Goal: Task Accomplishment & Management: Complete application form

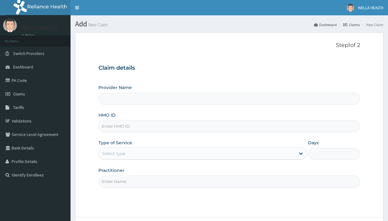
type input "WellaHealth(TELEMEDICINE)"
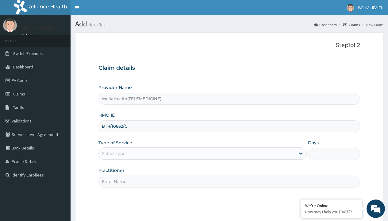
type input "BTR/10862/C"
type input "WellaHealth"
click at [113, 153] on div "Select type" at bounding box center [114, 153] width 24 height 6
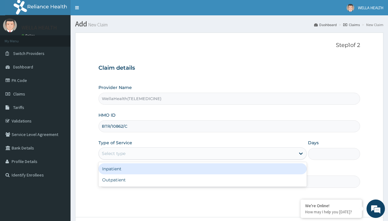
click at [202, 180] on div "Outpatient" at bounding box center [202, 179] width 208 height 11
type input "1"
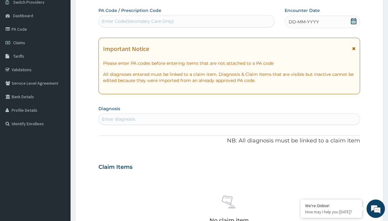
click at [303, 22] on span "DD-MM-YYYY" at bounding box center [304, 22] width 30 height 6
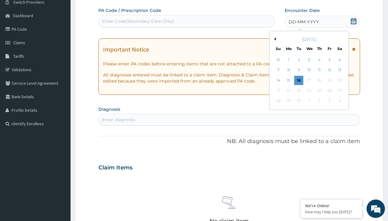
click at [274, 39] on button "Previous Month" at bounding box center [274, 38] width 3 height 3
click at [298, 90] on div "19" at bounding box center [298, 90] width 9 height 9
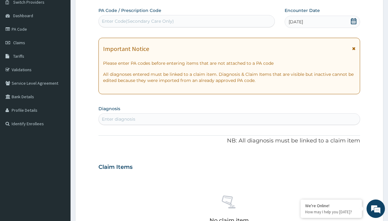
click at [137, 21] on div "Enter Code(Secondary Care Only)" at bounding box center [138, 21] width 72 height 6
type input "PR/6E27955B"
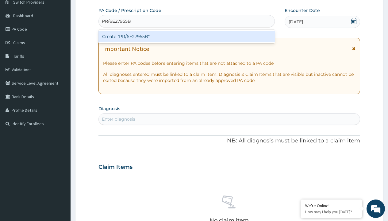
click at [186, 36] on div "Create "PR/6E27955B"" at bounding box center [186, 36] width 176 height 11
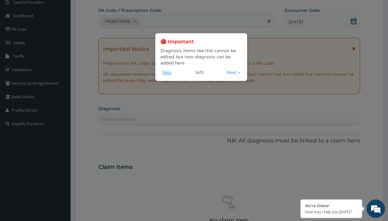
click at [167, 72] on button "Skip" at bounding box center [166, 72] width 13 height 7
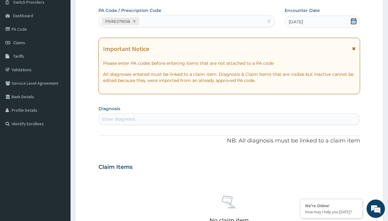
click at [118, 119] on div "Enter diagnosis" at bounding box center [118, 119] width 33 height 6
type input "prescription collected"
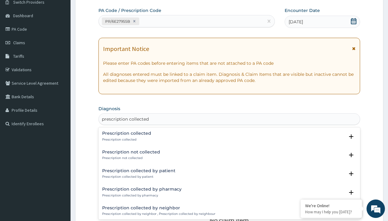
click at [126, 139] on p "Prescription collected" at bounding box center [126, 139] width 49 height 4
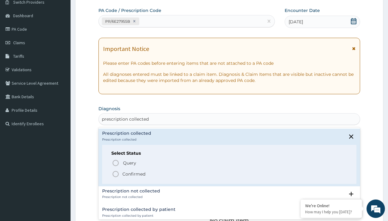
click at [134, 174] on p "Confirmed" at bounding box center [133, 174] width 23 height 6
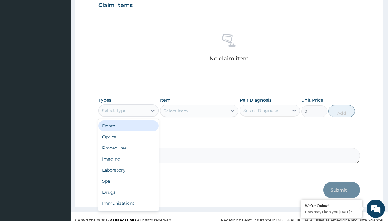
type input "procedures"
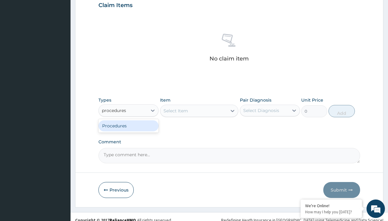
click at [128, 125] on div "Procedures" at bounding box center [128, 125] width 60 height 11
click at [175, 110] on div "Select Item" at bounding box center [175, 111] width 25 height 6
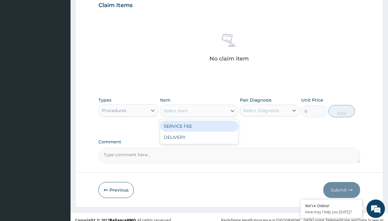
type input "service fee"
click at [199, 126] on div "SERVICE FEE" at bounding box center [199, 126] width 79 height 11
type input "100"
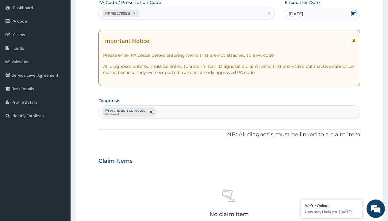
type input "prescription collected"
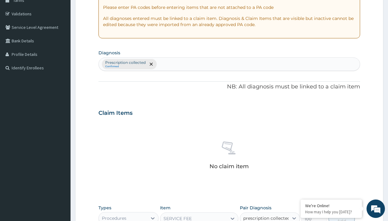
checkbox input "true"
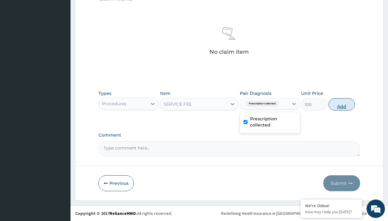
click at [342, 104] on button "Add" at bounding box center [341, 104] width 26 height 12
type input "0"
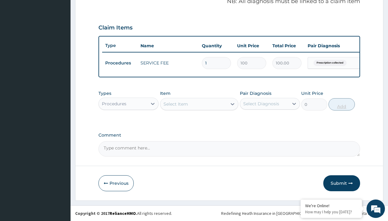
scroll to position [197, 0]
click at [114, 103] on div "Procedures" at bounding box center [114, 104] width 25 height 6
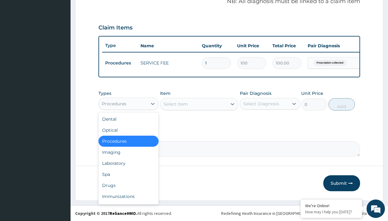
type input "drugs"
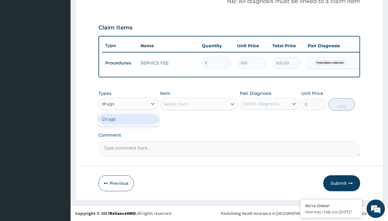
scroll to position [0, 0]
click at [128, 119] on div "Drugs" at bounding box center [128, 118] width 60 height 11
click at [175, 104] on div "Select Item" at bounding box center [199, 104] width 79 height 12
type input "[MEDICAL_DATA] + [MEDICAL_DATA] 20/120 lumartem x24"
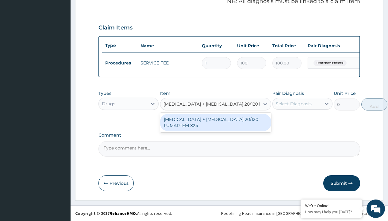
click at [215, 122] on div "[MEDICAL_DATA] + [MEDICAL_DATA] 20/120 LUMARTEM X24" at bounding box center [215, 122] width 111 height 17
type input "121.9000015258789"
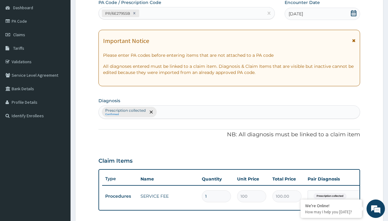
type input "prescription collected"
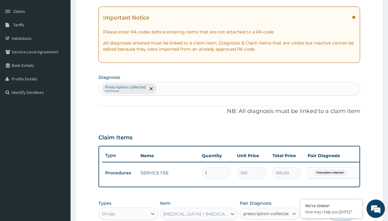
checkbox input "true"
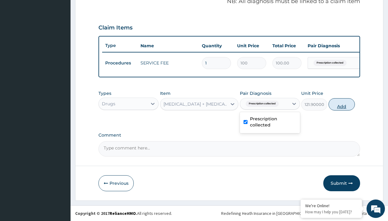
click at [342, 104] on button "Add" at bounding box center [341, 104] width 26 height 12
type input "0"
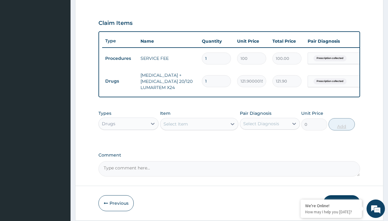
type input "24"
type input "2925.60"
type input "24"
click at [120, 81] on td "Drugs" at bounding box center [119, 80] width 35 height 11
type input "drugs"
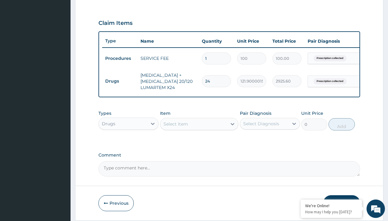
scroll to position [0, 0]
click at [128, 143] on div "Drugs" at bounding box center [128, 138] width 60 height 11
click at [175, 127] on div "Select Item" at bounding box center [175, 124] width 25 height 6
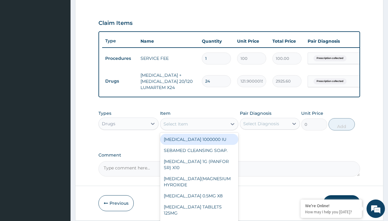
type input "fleming 457 suspension (amoxicillin/clavulanic acid)/bott"
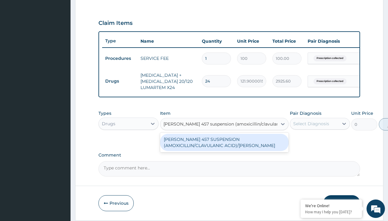
click at [224, 147] on div "[PERSON_NAME] 457 SUSPENSION (AMOXICILLIN/CLAVULANIC ACID)/[PERSON_NAME]" at bounding box center [224, 142] width 128 height 17
type input "8265"
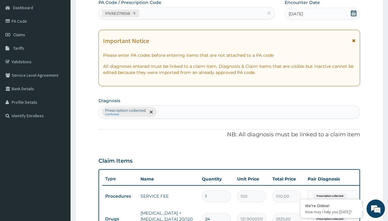
type input "prescription collected"
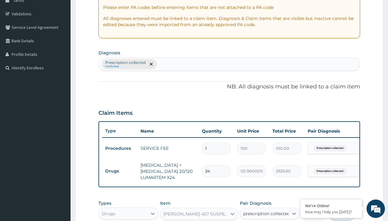
checkbox input "true"
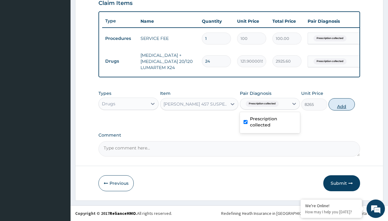
click at [342, 104] on button "Add" at bounding box center [341, 104] width 26 height 12
type input "0"
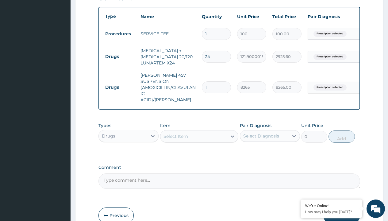
click at [120, 56] on td "Drugs" at bounding box center [119, 56] width 35 height 11
type input "drugs"
click at [128, 149] on div "Drugs" at bounding box center [128, 151] width 60 height 11
click at [175, 134] on div "Select Item" at bounding box center [175, 136] width 25 height 6
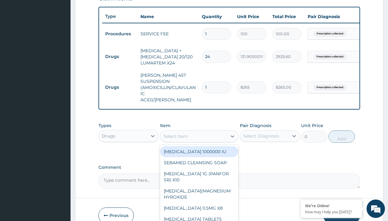
type input "tuxil-d/tuxil-n syrup/bott"
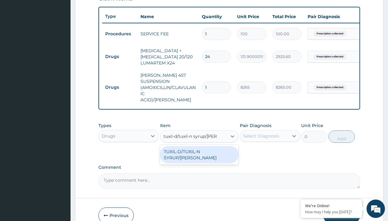
click at [199, 150] on div "TUXIL-D/TUXIL-N SYRUP/BOTT" at bounding box center [199, 154] width 79 height 17
type input "1425"
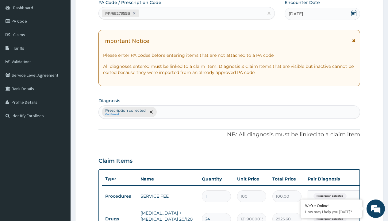
type input "prescription collected"
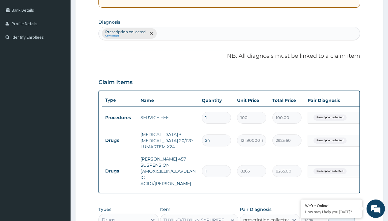
checkbox input "true"
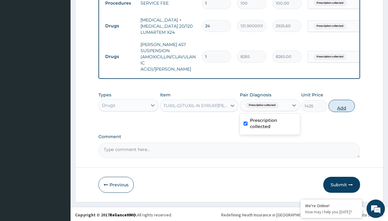
click at [342, 104] on button "Add" at bounding box center [341, 106] width 26 height 12
type input "0"
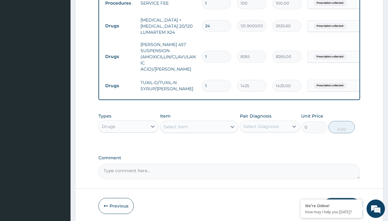
click at [120, 26] on td "Drugs" at bounding box center [119, 25] width 35 height 11
type input "drugs"
click at [128, 140] on div "Drugs" at bounding box center [128, 141] width 60 height 11
click at [175, 125] on div "Select Item" at bounding box center [175, 127] width 25 height 6
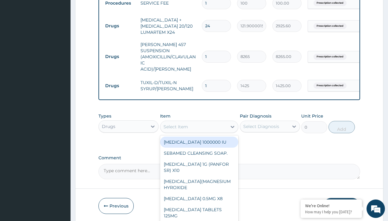
type input "ibuprofen syrup/bott"
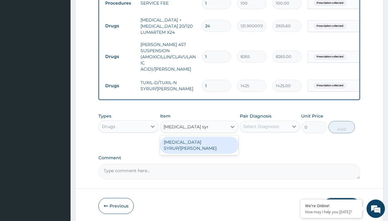
click at [199, 140] on div "IBUPROFEN SYRUP/BOTT" at bounding box center [199, 144] width 79 height 17
type input "2500"
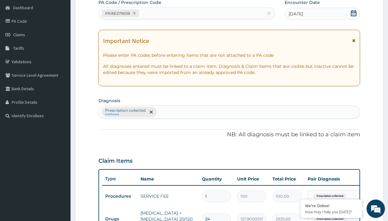
type input "prescription collected"
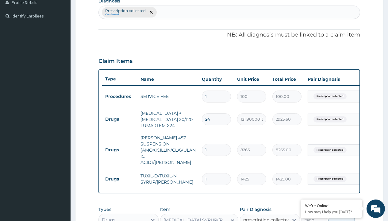
checkbox input "true"
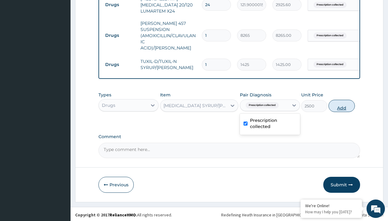
click at [342, 104] on button "Add" at bounding box center [341, 106] width 26 height 12
type input "0"
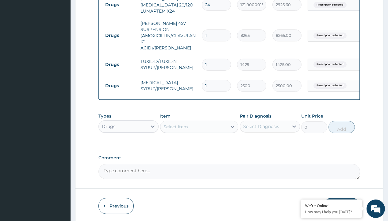
click at [120, 6] on td "Drugs" at bounding box center [119, 4] width 35 height 11
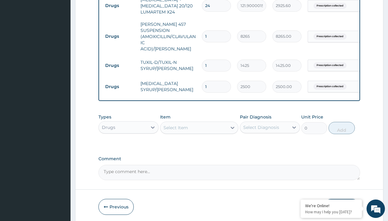
type input "drugs"
click at [128, 141] on div "Drugs" at bounding box center [128, 142] width 60 height 11
click at [175, 126] on div "Select Item" at bounding box center [175, 128] width 25 height 6
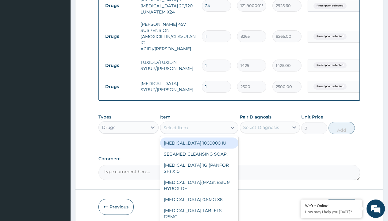
type input "cetirizine syrup"
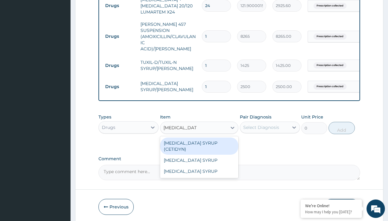
click at [199, 141] on div "CETIRIZINE SYRUP (CETIDYN)" at bounding box center [199, 145] width 79 height 17
type input "2200"
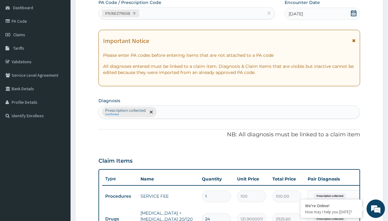
type input "prescription collected"
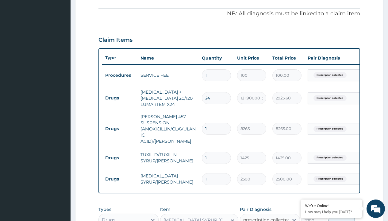
scroll to position [294, 0]
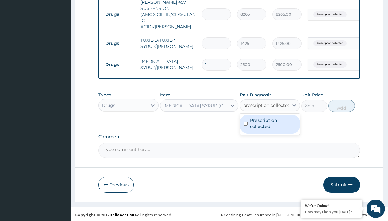
click at [270, 122] on label "Prescription collected" at bounding box center [273, 123] width 46 height 12
checkbox input "true"
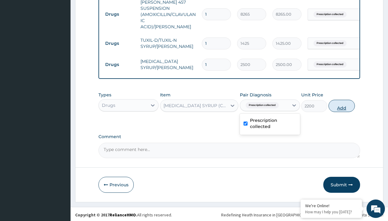
click at [342, 104] on button "Add" at bounding box center [341, 106] width 26 height 12
type input "0"
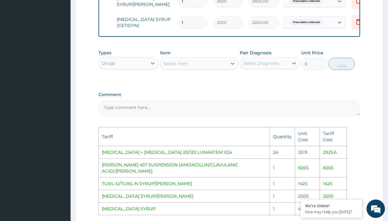
scroll to position [0, 35]
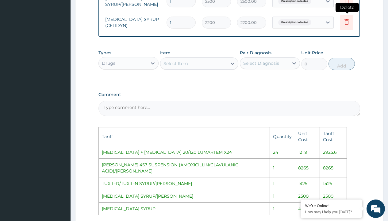
click at [345, 19] on icon at bounding box center [346, 22] width 4 height 6
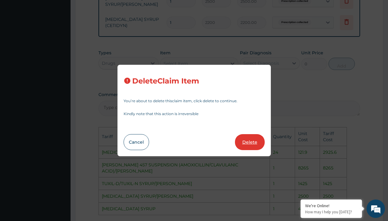
click at [247, 141] on button "Delete" at bounding box center [250, 142] width 30 height 16
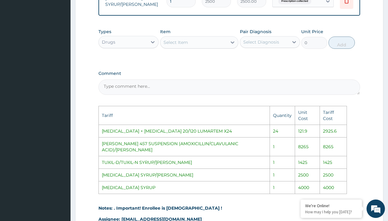
click at [206, 41] on div "Select Item" at bounding box center [193, 42] width 67 height 10
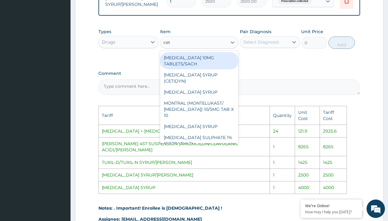
type input "ceti"
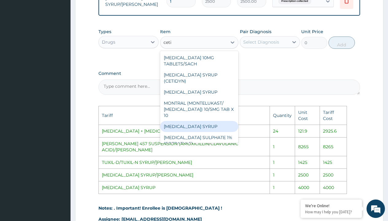
click at [195, 121] on div "CETIRIZINE SYRUP" at bounding box center [199, 126] width 79 height 11
type input "4000"
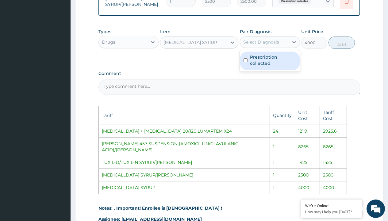
click at [274, 42] on div "Select Diagnosis" at bounding box center [261, 42] width 36 height 6
click at [277, 54] on label "Prescription collected" at bounding box center [273, 60] width 46 height 12
checkbox input "true"
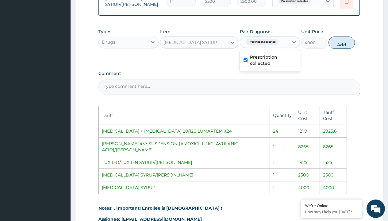
click at [347, 40] on button "Add" at bounding box center [341, 42] width 26 height 12
type input "0"
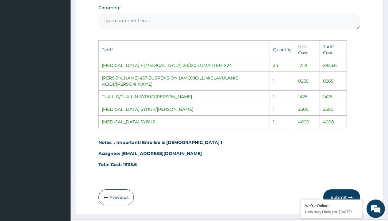
scroll to position [445, 0]
click at [341, 189] on button "Submit" at bounding box center [341, 197] width 37 height 16
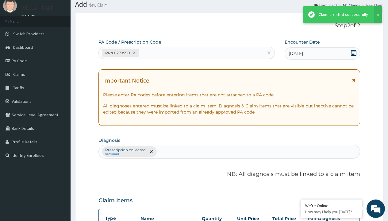
scroll to position [316, 0]
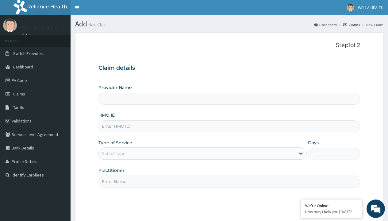
type input "WellaHealth(TELEMEDICINE)"
type input "CHG/10032/B"
type input "WellaHealth"
click at [113, 153] on div "Select type" at bounding box center [114, 153] width 24 height 6
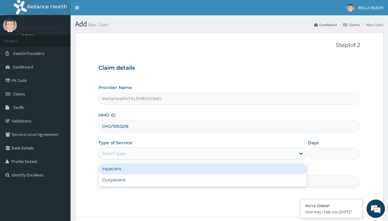
click at [202, 180] on div "Outpatient" at bounding box center [202, 179] width 208 height 11
type input "1"
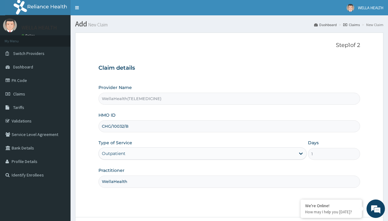
scroll to position [51, 0]
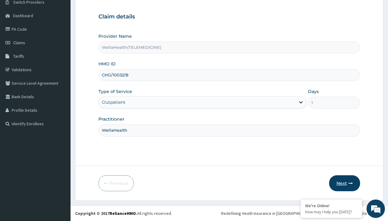
click at [344, 183] on button "Next" at bounding box center [344, 183] width 31 height 16
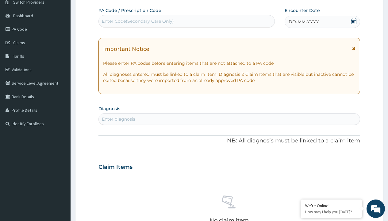
click at [303, 22] on span "DD-MM-YYYY" at bounding box center [304, 22] width 30 height 6
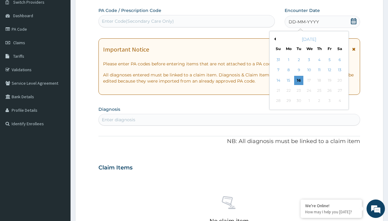
click at [274, 39] on button "Previous Month" at bounding box center [274, 38] width 3 height 3
click at [298, 90] on div "19" at bounding box center [298, 90] width 9 height 9
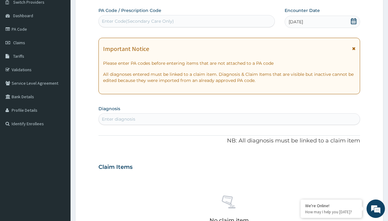
scroll to position [0, 0]
click at [137, 21] on div "Enter Code(Secondary Care Only)" at bounding box center [138, 21] width 72 height 6
type input "PR/1138A669"
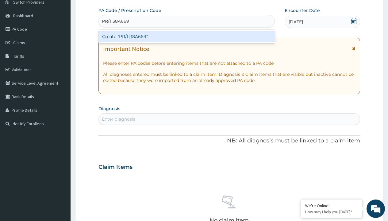
click at [186, 36] on div "Create "PR/1138A669"" at bounding box center [186, 36] width 176 height 11
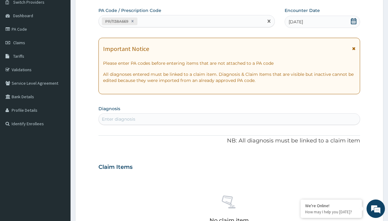
click at [118, 119] on div "Enter diagnosis" at bounding box center [118, 119] width 33 height 6
type input "prescription collected"
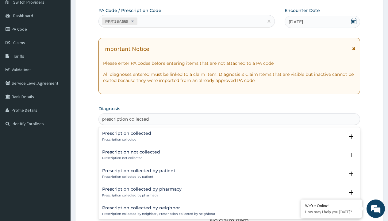
click at [126, 139] on p "Prescription collected" at bounding box center [126, 139] width 49 height 4
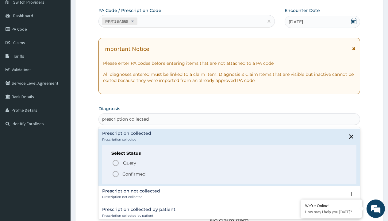
click at [134, 174] on p "Confirmed" at bounding box center [133, 174] width 23 height 6
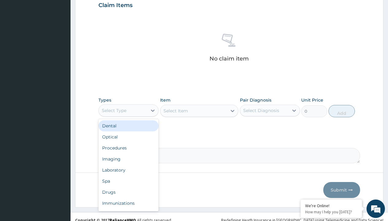
type input "procedures"
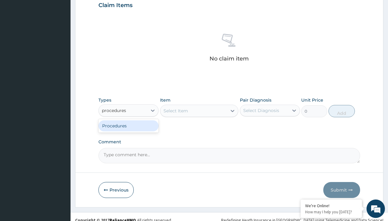
scroll to position [0, 0]
click at [128, 125] on div "Procedures" at bounding box center [128, 125] width 60 height 11
click at [175, 110] on div "Select Item" at bounding box center [175, 111] width 25 height 6
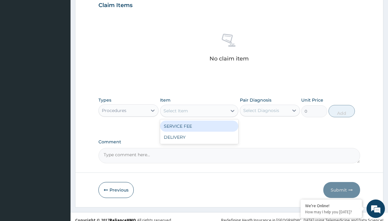
type input "service fee"
click at [199, 126] on div "SERVICE FEE" at bounding box center [199, 126] width 79 height 11
type input "100"
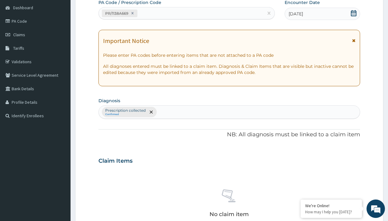
type input "prescription collected"
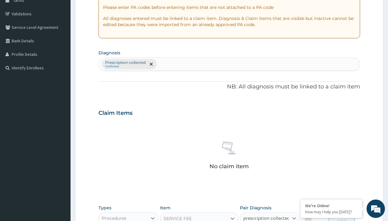
checkbox input "true"
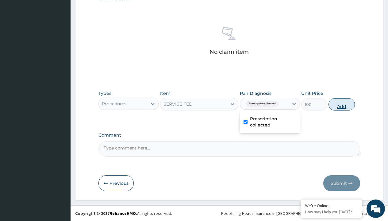
click at [342, 104] on button "Add" at bounding box center [341, 104] width 26 height 12
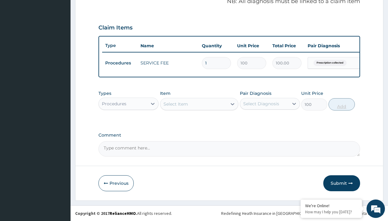
type input "0"
click at [114, 103] on div "Procedures" at bounding box center [114, 104] width 25 height 6
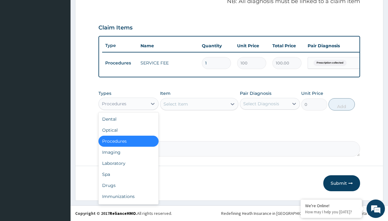
type input "drugs"
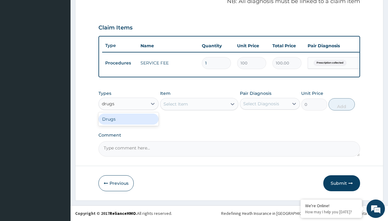
scroll to position [0, 0]
click at [128, 119] on div "Drugs" at bounding box center [128, 118] width 60 height 11
click at [175, 104] on div "Select Item" at bounding box center [199, 104] width 79 height 12
type input "amoksiklav 625mg by 15/pack"
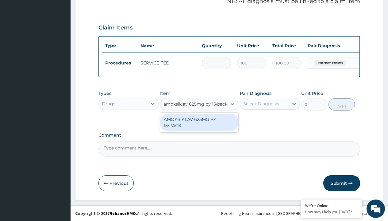
click at [199, 119] on div "AMOKSIKLAV 625MG BY 15/PACK" at bounding box center [199, 122] width 79 height 17
type input "729.5"
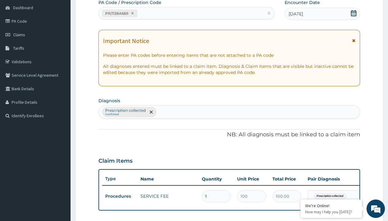
type input "prescription collected"
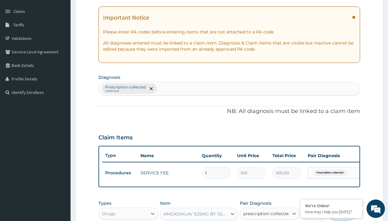
checkbox input "true"
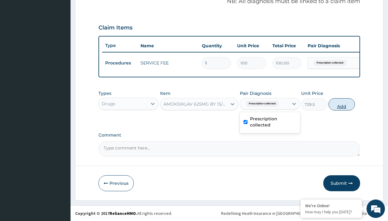
click at [342, 104] on button "Add" at bounding box center [341, 104] width 26 height 12
type input "0"
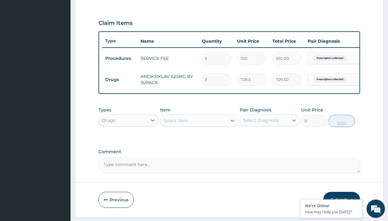
type input "14"
type input "10213.00"
type input "14"
click at [120, 79] on td "Drugs" at bounding box center [119, 79] width 35 height 11
type input "drugs"
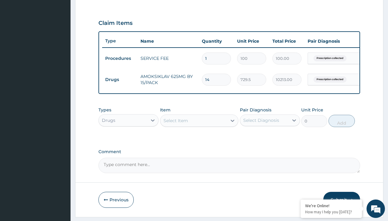
scroll to position [0, 0]
click at [128, 140] on div "Drugs" at bounding box center [128, 135] width 60 height 11
click at [175, 124] on div "Select Item" at bounding box center [175, 120] width 25 height 6
type input "tuxil d"
click at [120, 79] on td "Drugs" at bounding box center [119, 79] width 35 height 11
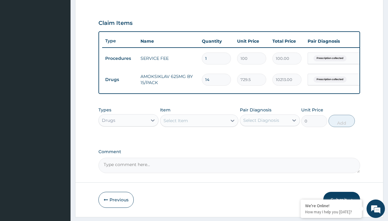
type input "drugs"
click at [128, 140] on div "Drugs" at bounding box center [128, 135] width 60 height 11
click at [175, 124] on div "Select Item" at bounding box center [175, 120] width 25 height 6
type input "tuxil d"
click at [120, 79] on td "Drugs" at bounding box center [119, 79] width 35 height 11
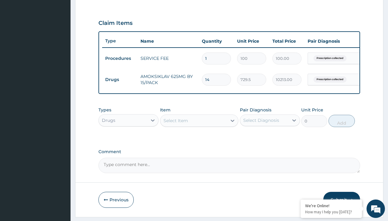
type input "drugs"
click at [128, 140] on div "Drugs" at bounding box center [128, 135] width 60 height 11
click at [175, 124] on div "Select Item" at bounding box center [175, 120] width 25 height 6
type input "tuxil d"
click at [120, 79] on td "Drugs" at bounding box center [119, 79] width 35 height 11
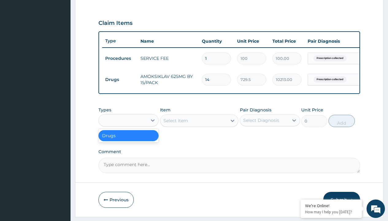
type input "drugs"
click at [128, 140] on div "Drugs" at bounding box center [128, 135] width 60 height 11
click at [175, 124] on div "Select Item" at bounding box center [175, 120] width 25 height 6
type input "tuxil d"
click at [120, 79] on td "Drugs" at bounding box center [119, 79] width 35 height 11
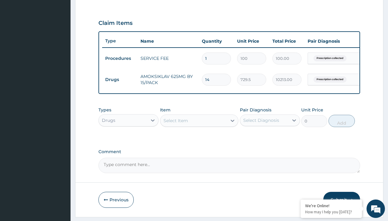
type input "drugs"
click at [128, 140] on div "Drugs" at bounding box center [128, 135] width 60 height 11
click at [175, 124] on div "Select Item" at bounding box center [175, 120] width 25 height 6
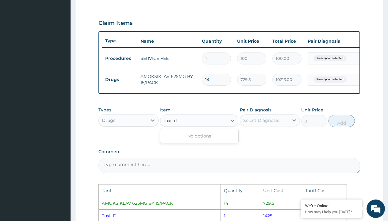
scroll to position [309, 0]
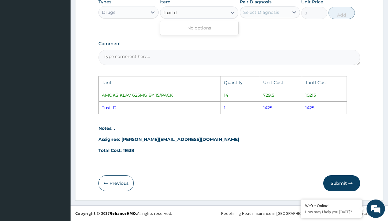
type input "tuxil"
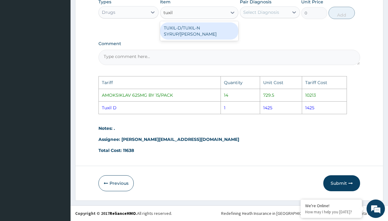
click at [224, 29] on div "TUXIL-D/TUXIL-N SYRUP/[PERSON_NAME]" at bounding box center [199, 30] width 79 height 17
type input "1425"
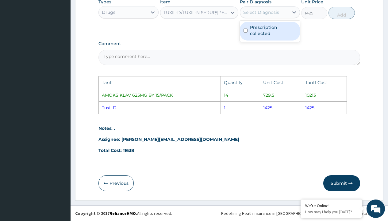
click at [261, 13] on div "Select Diagnosis" at bounding box center [261, 12] width 36 height 6
click at [271, 35] on label "Prescription collected" at bounding box center [273, 30] width 46 height 12
checkbox input "true"
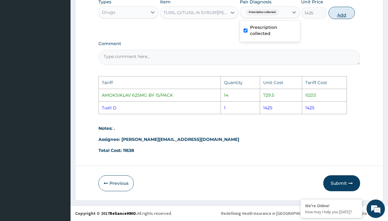
click at [343, 13] on button "Add" at bounding box center [341, 13] width 26 height 12
type input "0"
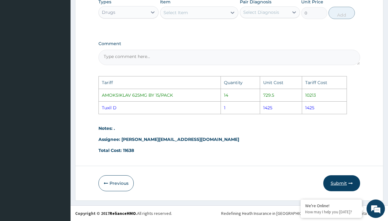
click at [340, 179] on button "Submit" at bounding box center [341, 183] width 37 height 16
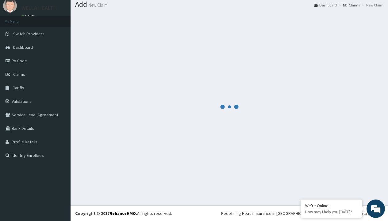
scroll to position [239, 0]
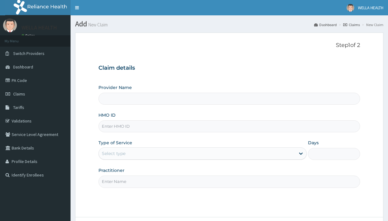
type input "CLM/10029/B"
type input "WellaHealth(TELEMEDICINE)"
type input "CLM/10029/B"
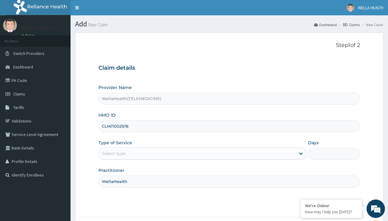
type input "WellaHealth"
click at [113, 153] on div "Select type" at bounding box center [114, 153] width 24 height 6
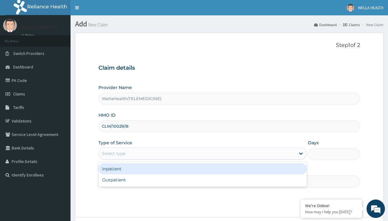
click at [202, 180] on div "Outpatient" at bounding box center [202, 179] width 208 height 11
type input "1"
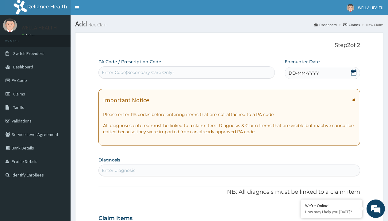
scroll to position [51, 0]
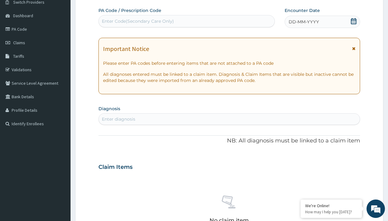
click at [303, 22] on span "DD-MM-YYYY" at bounding box center [304, 22] width 30 height 6
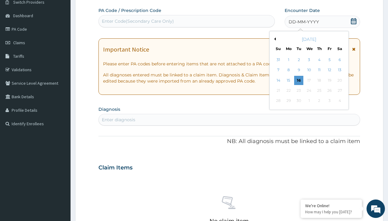
click at [274, 39] on button "Previous Month" at bounding box center [274, 38] width 3 height 3
click at [298, 90] on div "19" at bounding box center [298, 90] width 9 height 9
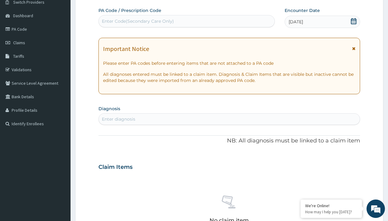
click at [137, 21] on div "Enter Code(Secondary Care Only)" at bounding box center [138, 21] width 72 height 6
type input "PR/8ADE1D92"
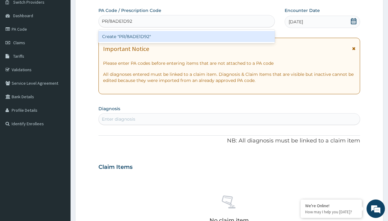
scroll to position [0, 0]
click at [186, 36] on div "Create "PR/8ADE1D92"" at bounding box center [186, 36] width 176 height 11
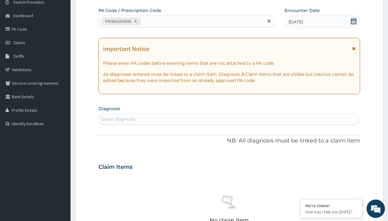
click at [118, 119] on div "Enter diagnosis" at bounding box center [118, 119] width 33 height 6
type input "prescription collected"
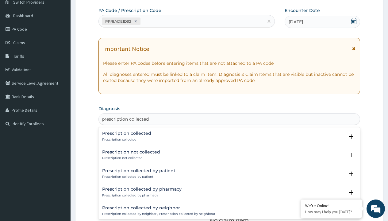
click at [126, 139] on p "Prescription collected" at bounding box center [126, 139] width 49 height 4
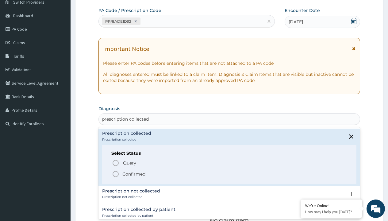
click at [134, 174] on p "Confirmed" at bounding box center [133, 174] width 23 height 6
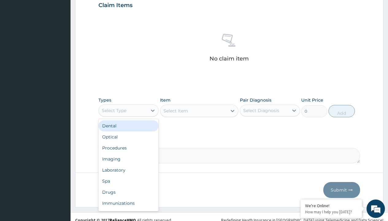
type input "procedures"
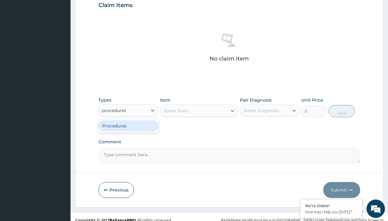
scroll to position [0, 0]
click at [128, 125] on div "Procedures" at bounding box center [128, 125] width 60 height 11
click at [175, 110] on div "Select Item" at bounding box center [175, 111] width 25 height 6
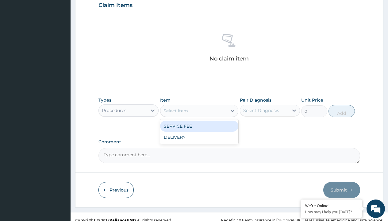
type input "service fee"
click at [199, 126] on div "SERVICE FEE" at bounding box center [199, 126] width 79 height 11
type input "100"
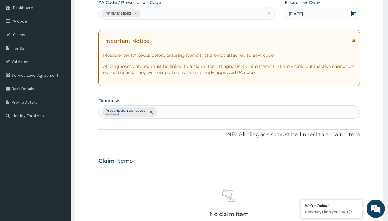
type input "prescription collected"
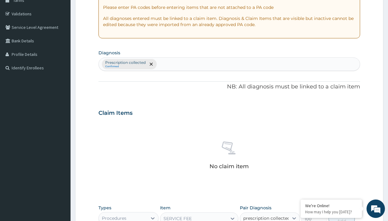
checkbox input "true"
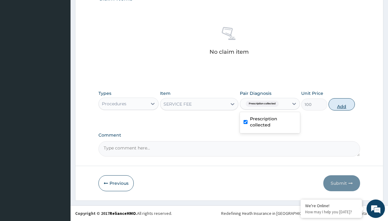
click at [342, 104] on button "Add" at bounding box center [341, 104] width 26 height 12
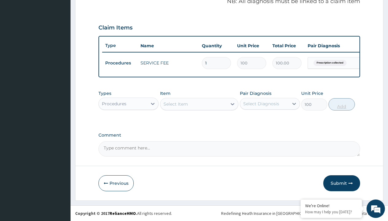
type input "0"
click at [114, 103] on div "Procedures" at bounding box center [114, 104] width 25 height 6
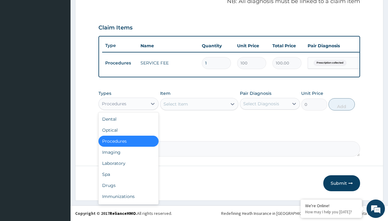
type input "drugs"
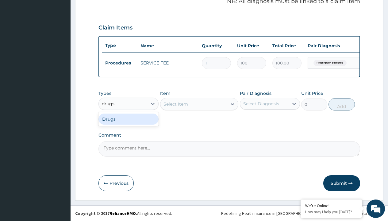
click at [128, 119] on div "Drugs" at bounding box center [128, 118] width 60 height 11
click at [175, 104] on div "Select Item" at bounding box center [199, 104] width 79 height 12
type input "omeprazole 20mg tabs/pack"
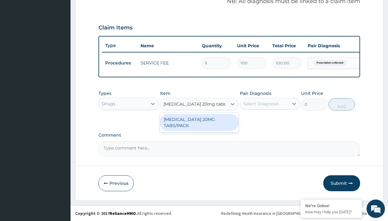
click at [199, 122] on div "[MEDICAL_DATA] 20MG TABS/PACK" at bounding box center [199, 122] width 79 height 17
type input "235.6999969482422"
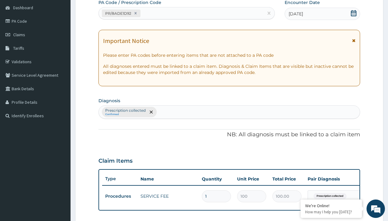
type input "prescription collected"
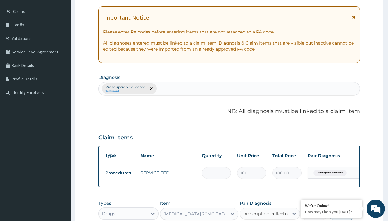
checkbox input "true"
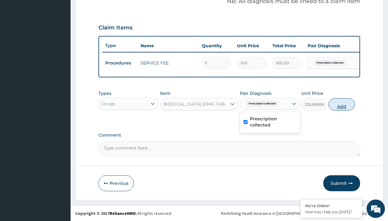
click at [342, 104] on button "Add" at bounding box center [341, 104] width 26 height 12
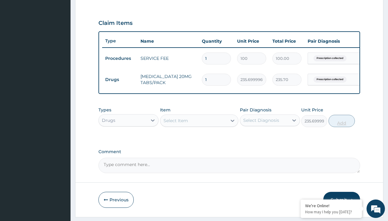
type input "0"
type input "14"
type input "3299.80"
type input "14"
click at [120, 79] on td "Drugs" at bounding box center [119, 79] width 35 height 11
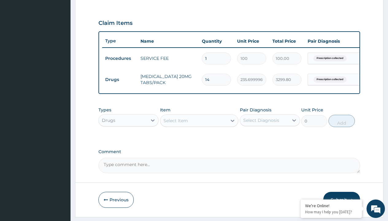
type input "drugs"
click at [128, 140] on div "Drugs" at bounding box center [128, 135] width 60 height 11
click at [175, 124] on div "Select Item" at bounding box center [175, 120] width 25 height 6
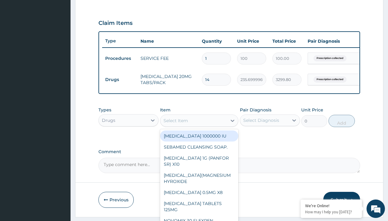
type input "arthermeter + lumefantrine tab (lokmal)"
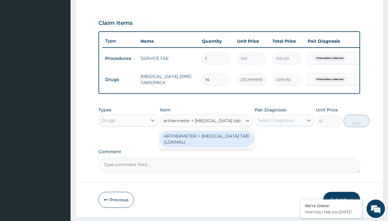
click at [206, 143] on div "ARTHERMETER + [MEDICAL_DATA] TAB (LOKMAL)" at bounding box center [206, 138] width 93 height 17
type input "300"
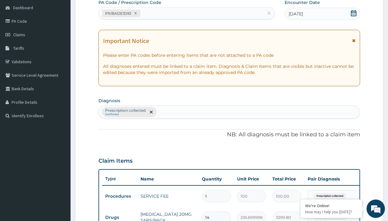
type input "prescription collected"
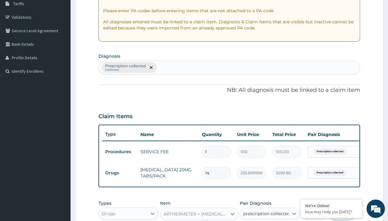
checkbox input "true"
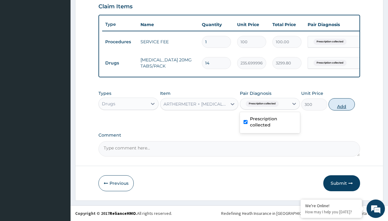
click at [342, 104] on button "Add" at bounding box center [341, 104] width 26 height 12
type input "0"
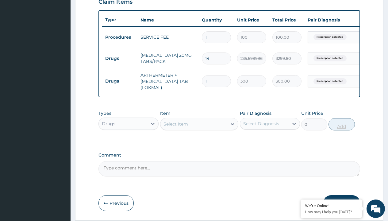
type input "6"
type input "1800.00"
type input "6"
click at [120, 58] on td "Drugs" at bounding box center [119, 58] width 35 height 11
type input "drugs"
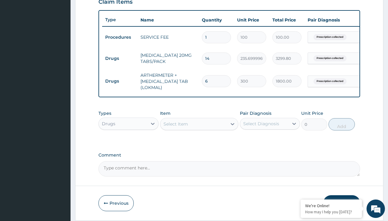
scroll to position [0, 0]
click at [128, 143] on div "Drugs" at bounding box center [128, 138] width 60 height 11
click at [175, 127] on div "Select Item" at bounding box center [175, 124] width 25 height 6
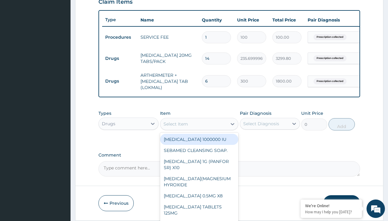
type input "magnesium trisilicate (mmt)"
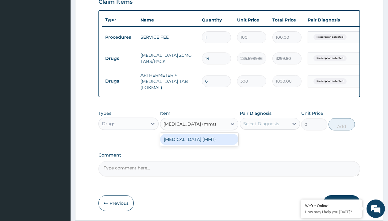
click at [199, 144] on div "[MEDICAL_DATA] (MMT)" at bounding box center [199, 139] width 79 height 11
type input "2339.89990234375"
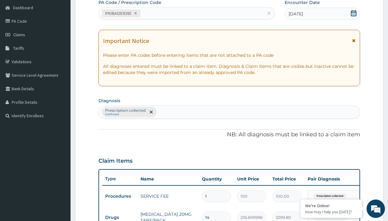
type input "prescription collected"
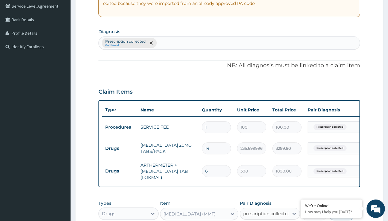
checkbox input "true"
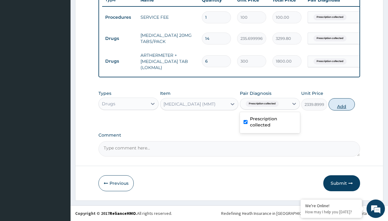
click at [342, 104] on button "Add" at bounding box center [341, 104] width 26 height 12
type input "0"
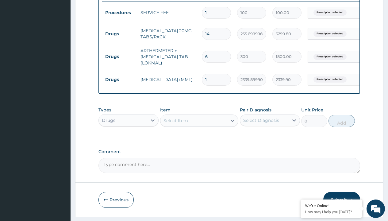
click at [120, 34] on td "Drugs" at bounding box center [119, 33] width 35 height 11
type input "drugs"
click at [128, 140] on div "Drugs" at bounding box center [128, 135] width 60 height 11
click at [175, 124] on div "Select Item" at bounding box center [175, 120] width 25 height 6
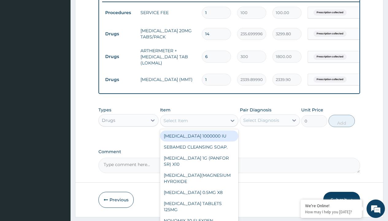
type input "[MEDICAL_DATA] caps 2mg/sach"
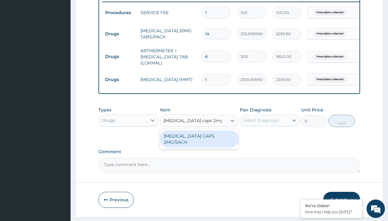
click at [199, 140] on div "[MEDICAL_DATA] CAPS 2MG/SACH" at bounding box center [199, 138] width 79 height 17
type input "420"
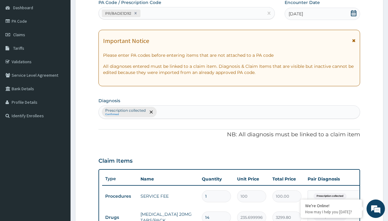
type input "prescription collected"
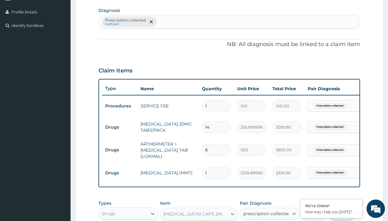
scroll to position [264, 0]
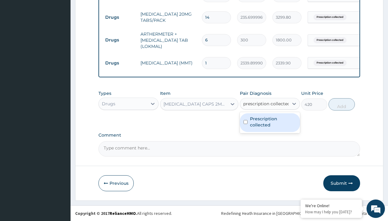
click at [270, 122] on label "Prescription collected" at bounding box center [273, 122] width 46 height 12
checkbox input "true"
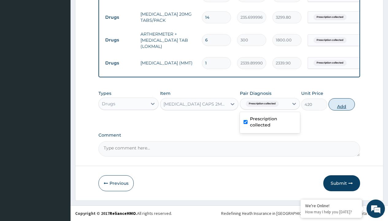
click at [342, 104] on button "Add" at bounding box center [341, 104] width 26 height 12
type input "0"
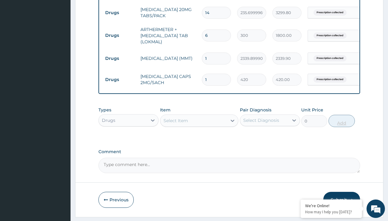
type input "2"
type input "840.00"
type input "2"
click at [120, 13] on td "Drugs" at bounding box center [119, 12] width 35 height 11
type input "drugs"
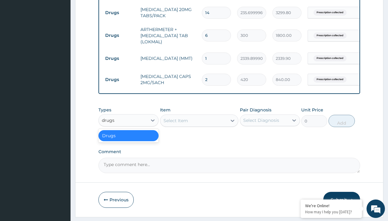
scroll to position [0, 0]
click at [128, 140] on div "Drugs" at bounding box center [128, 135] width 60 height 11
click at [175, 124] on div "Select Item" at bounding box center [175, 120] width 25 height 6
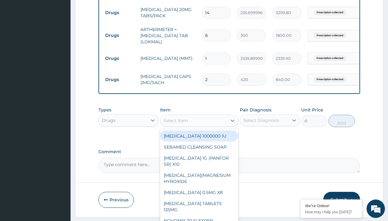
type input "tuxil-d/tuxil-n syrup/[PERSON_NAME]"
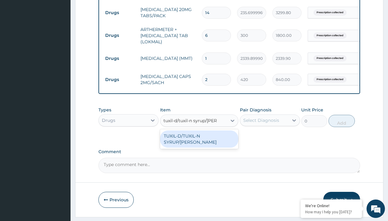
click at [199, 140] on div "TUXIL-D/TUXIL-N SYRUP/[PERSON_NAME]" at bounding box center [199, 138] width 79 height 17
type input "1425"
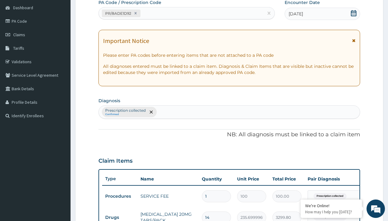
type input "prescription collected"
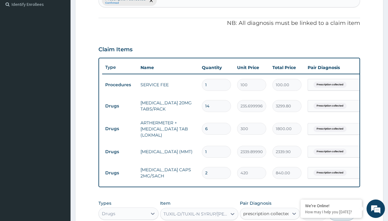
checkbox input "true"
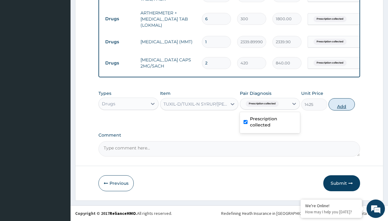
click at [342, 104] on button "Add" at bounding box center [341, 104] width 26 height 12
type input "0"
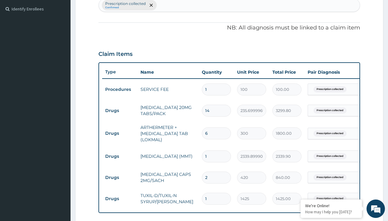
type input "drugs"
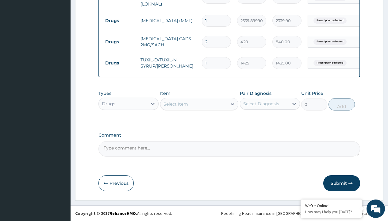
click at [175, 104] on div "Select Item" at bounding box center [175, 104] width 25 height 6
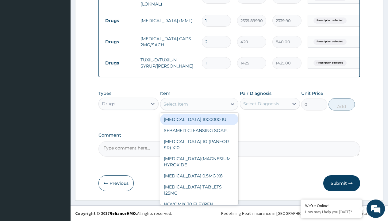
type input "naproxen(eproxen) 500mg x28"
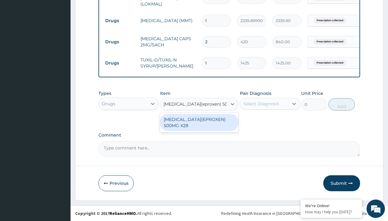
click at [199, 122] on div "[MEDICAL_DATA](EPROXEN) 500MG X28" at bounding box center [199, 122] width 79 height 17
type input "214.3000030517578"
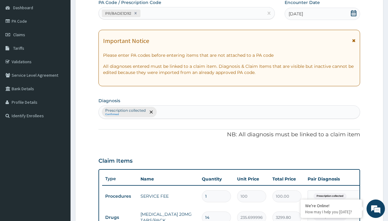
type input "prescription collected"
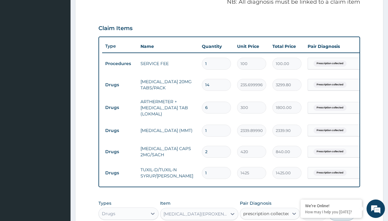
checkbox input "true"
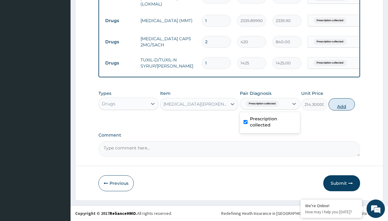
click at [342, 104] on button "Add" at bounding box center [341, 104] width 26 height 12
type input "0"
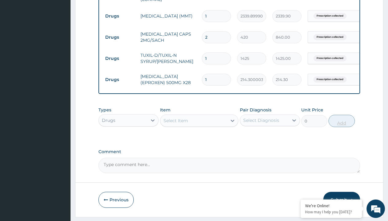
type input "10"
type input "2143.00"
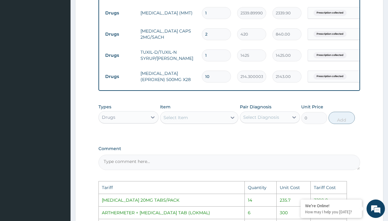
type input "10"
click at [214, 34] on input "2" at bounding box center [216, 34] width 29 height 12
type input "0.00"
type input "1"
type input "420.00"
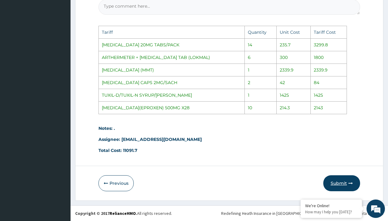
type input "1"
click at [333, 182] on button "Submit" at bounding box center [341, 183] width 37 height 16
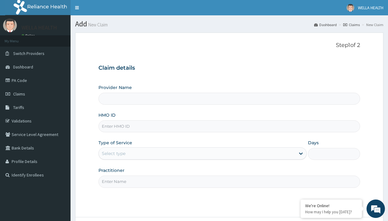
type input "DAL/11083/A"
type input "WellaHealth(TELEMEDICINE)"
type input "DAL/11083/A"
type input "WellaHealth"
click at [113, 153] on div "Select type" at bounding box center [114, 153] width 24 height 6
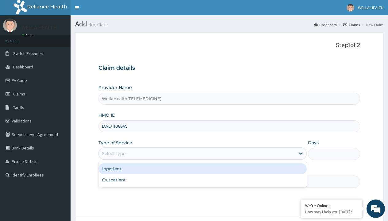
click at [202, 180] on div "Outpatient" at bounding box center [202, 179] width 208 height 11
type input "1"
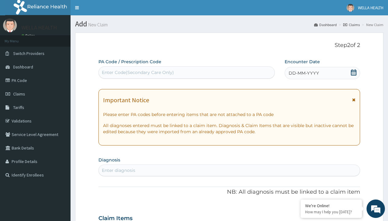
scroll to position [51, 0]
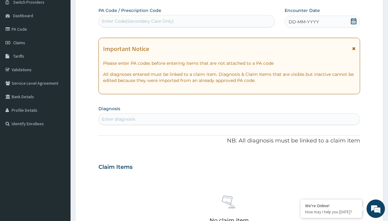
click at [303, 22] on span "DD-MM-YYYY" at bounding box center [304, 22] width 30 height 6
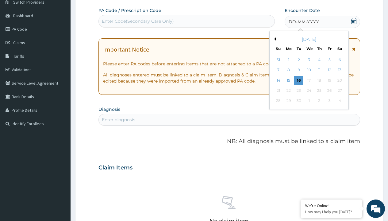
click at [274, 39] on button "Previous Month" at bounding box center [274, 38] width 3 height 3
click at [298, 90] on div "19" at bounding box center [298, 90] width 9 height 9
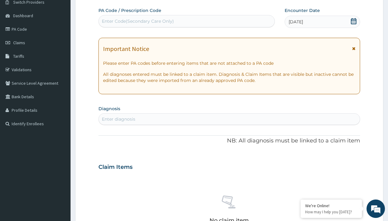
click at [137, 21] on div "Enter Code(Secondary Care Only)" at bounding box center [138, 21] width 72 height 6
type input "PR/FB6FC616"
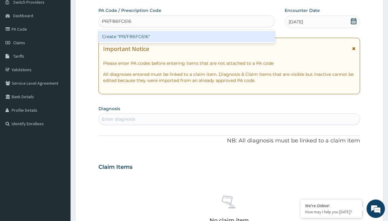
scroll to position [0, 0]
click at [186, 36] on div "Create "PR/FB6FC616"" at bounding box center [186, 36] width 176 height 11
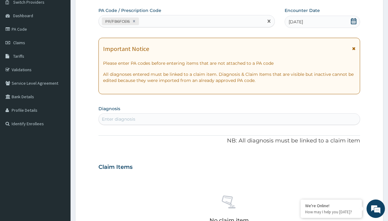
click at [118, 119] on div "Enter diagnosis" at bounding box center [118, 119] width 33 height 6
type input "prescription collected"
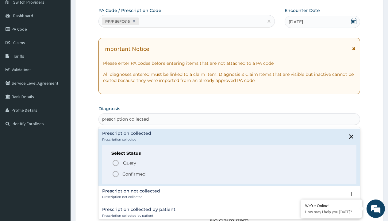
click at [134, 174] on p "Confirmed" at bounding box center [133, 174] width 23 height 6
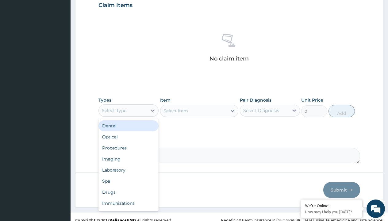
type input "procedures"
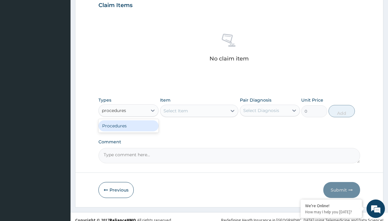
click at [128, 125] on div "Procedures" at bounding box center [128, 125] width 60 height 11
click at [175, 110] on div "Select Item" at bounding box center [175, 111] width 25 height 6
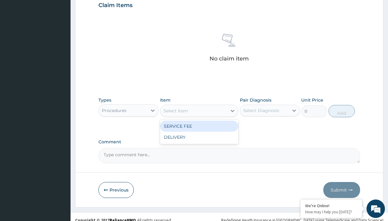
type input "service fee"
click at [199, 126] on div "SERVICE FEE" at bounding box center [199, 126] width 79 height 11
type input "100"
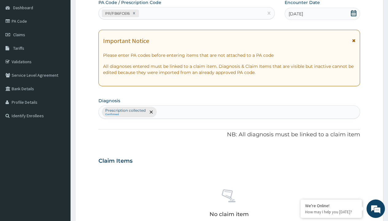
type input "prescription collected"
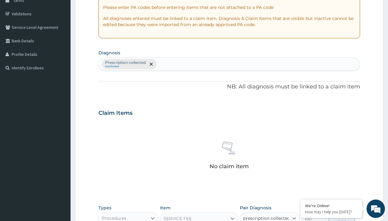
checkbox input "true"
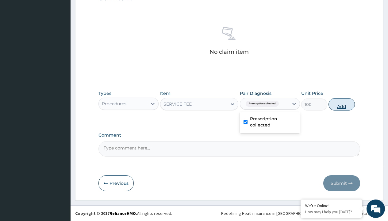
click at [342, 104] on button "Add" at bounding box center [341, 104] width 26 height 12
type input "0"
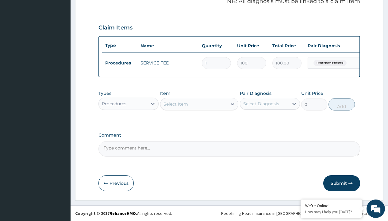
click at [114, 103] on div "Procedures" at bounding box center [114, 104] width 25 height 6
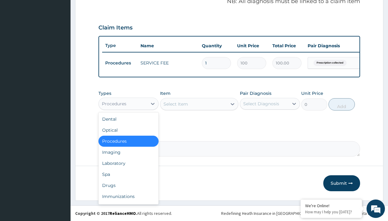
type input "drugs"
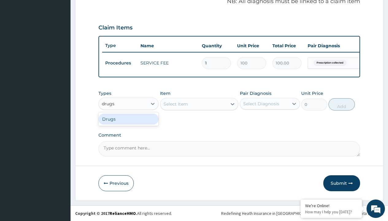
scroll to position [0, 0]
click at [128, 119] on div "Drugs" at bounding box center [128, 118] width 60 height 11
click at [175, 104] on div "Select Item" at bounding box center [199, 104] width 79 height 12
type input "ciprofloxacin 500mg by 10 ciprotab/pack"
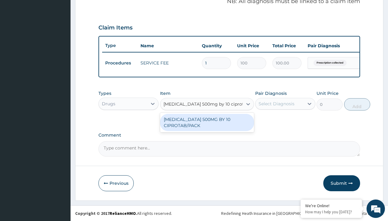
click at [207, 122] on div "CIPROFLOXACIN 500MG BY 10 CIPROTAB/PACK" at bounding box center [207, 122] width 94 height 17
type input "600"
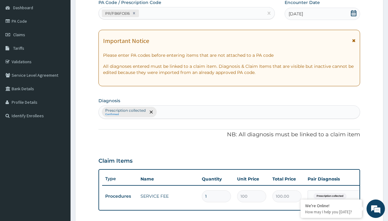
type input "prescription collected"
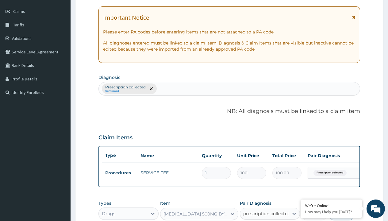
checkbox input "true"
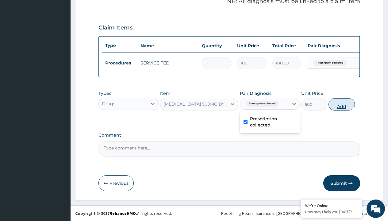
click at [342, 104] on button "Add" at bounding box center [341, 104] width 26 height 12
type input "0"
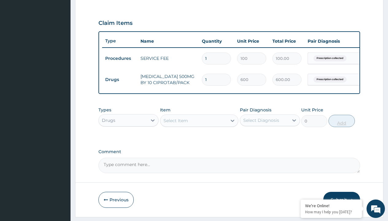
type input "10"
type input "6000.00"
type input "10"
click at [120, 79] on td "Drugs" at bounding box center [119, 79] width 35 height 11
type input "drugs"
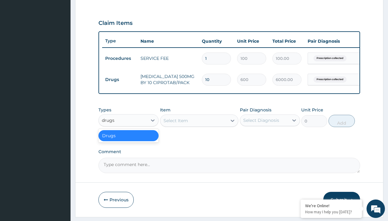
scroll to position [0, 0]
click at [128, 140] on div "Drugs" at bounding box center [128, 135] width 60 height 11
click at [175, 124] on div "Select Item" at bounding box center [175, 120] width 25 height 6
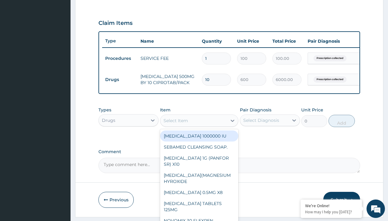
type input "amatem softgel forte tablets 80/480/pack"
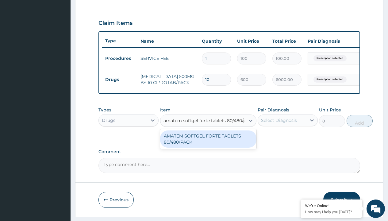
click at [208, 143] on div "AMATEM SOFTGEL FORTE TABLETS 80/480/PACK" at bounding box center [208, 138] width 96 height 17
type input "601.7000122070312"
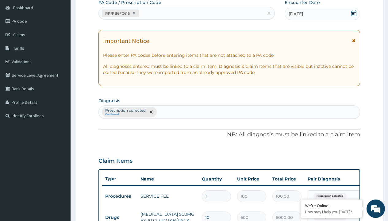
type input "prescription collected"
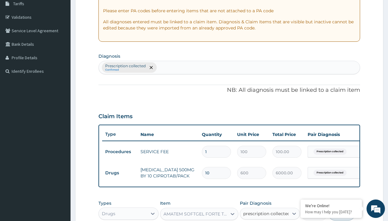
checkbox input "true"
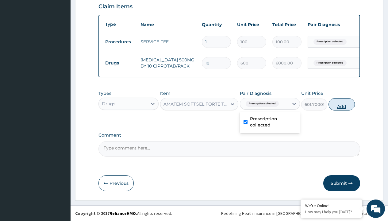
click at [342, 104] on button "Add" at bounding box center [341, 104] width 26 height 12
type input "0"
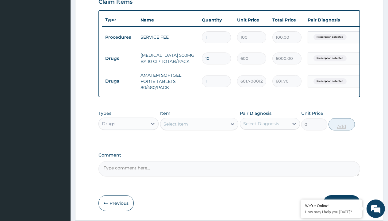
type input "6"
type input "3610.20"
type input "6"
click at [120, 58] on td "Drugs" at bounding box center [119, 58] width 35 height 11
type input "drugs"
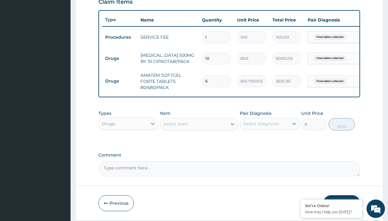
scroll to position [0, 0]
click at [128, 143] on div "Drugs" at bounding box center [128, 138] width 60 height 11
click at [175, 127] on div "Select Item" at bounding box center [175, 124] width 25 height 6
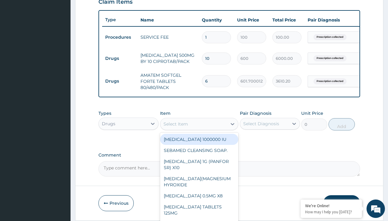
type input "loperamide caps 2mg/sach"
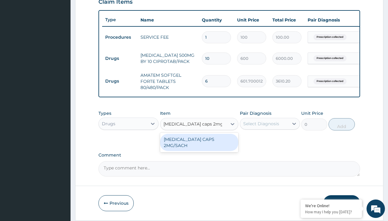
click at [199, 144] on div "LOPERAMIDE CAPS 2MG/SACH" at bounding box center [199, 142] width 79 height 17
type input "420"
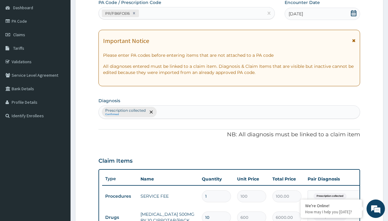
type input "prescription collected"
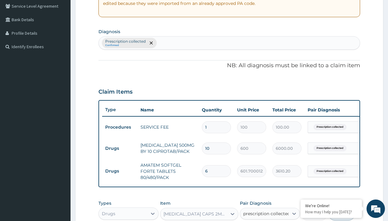
checkbox input "true"
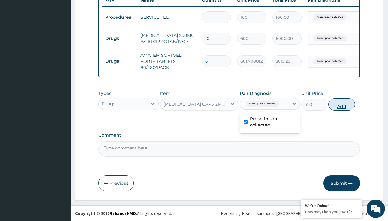
click at [342, 104] on button "Add" at bounding box center [341, 104] width 26 height 12
type input "0"
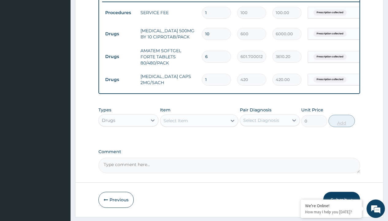
type input "10"
type input "4200.00"
type input "10"
click at [120, 34] on td "Drugs" at bounding box center [119, 33] width 35 height 11
type input "drugs"
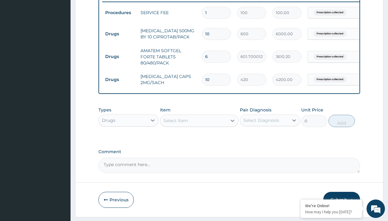
scroll to position [0, 0]
click at [128, 140] on div "Drugs" at bounding box center [128, 135] width 60 height 11
click at [175, 124] on div "Select Item" at bounding box center [175, 120] width 25 height 6
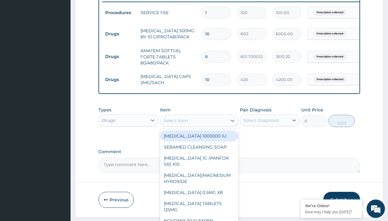
type input "paracetamol 500mg tablet emzor/sach"
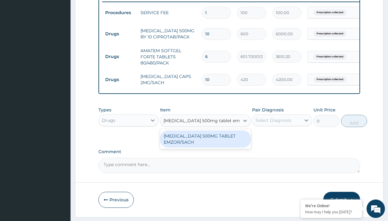
click at [205, 143] on div "PARACETAMOL 500MG TABLET EMZOR/SACH" at bounding box center [205, 138] width 91 height 17
type input "24"
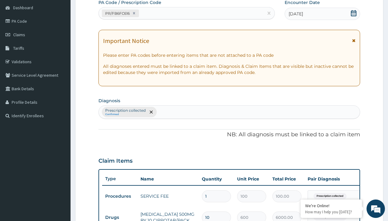
type input "prescription collected"
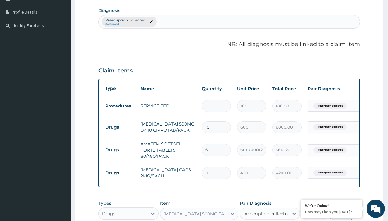
checkbox input "true"
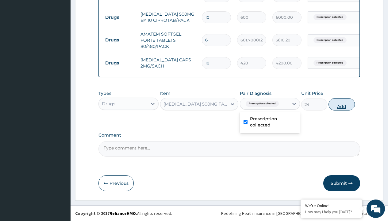
click at [342, 104] on button "Add" at bounding box center [341, 104] width 26 height 12
type input "0"
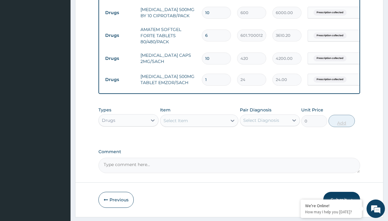
type input "24"
type input "576.00"
type input "24"
click at [120, 13] on td "Drugs" at bounding box center [119, 12] width 35 height 11
type input "drugs"
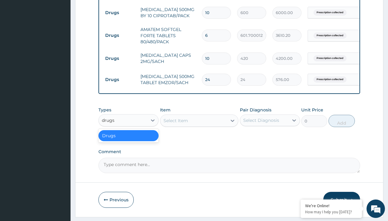
click at [128, 140] on div "Drugs" at bounding box center [128, 135] width 60 height 11
click at [175, 124] on div "Select Item" at bounding box center [175, 120] width 25 height 6
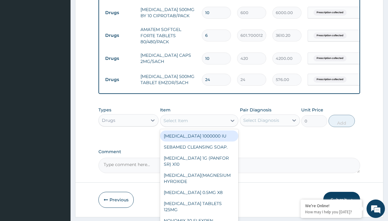
type input "tuxil-d/tuxil-n syrup/bott"
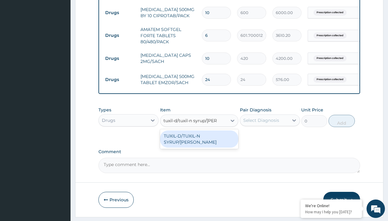
click at [199, 140] on div "TUXIL-D/TUXIL-N SYRUP/BOTT" at bounding box center [199, 138] width 79 height 17
type input "1425"
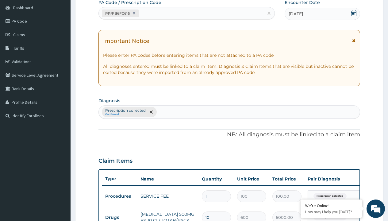
type input "prescription collected"
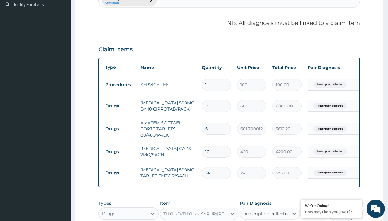
checkbox input "true"
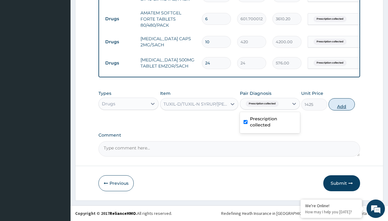
click at [342, 104] on button "Add" at bounding box center [341, 104] width 26 height 12
type input "0"
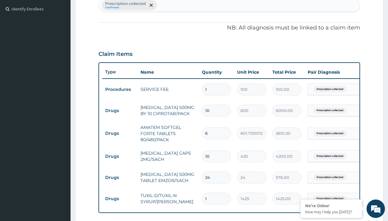
type input "drugs"
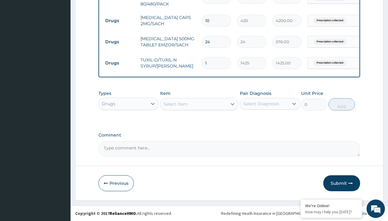
click at [175, 104] on div "Select Item" at bounding box center [175, 104] width 25 height 6
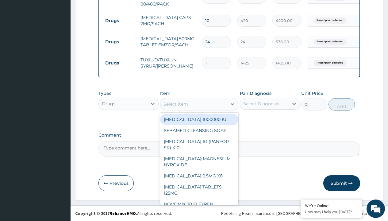
type input "cetirizine 10mg tablets/sach"
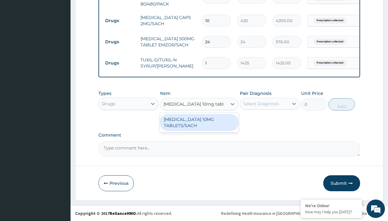
click at [199, 122] on div "CETIRIZINE 10MG TABLETS/SACH" at bounding box center [199, 122] width 79 height 17
type input "240"
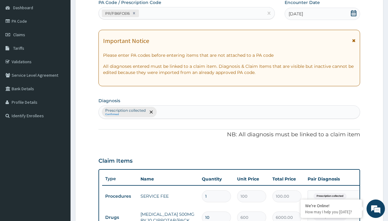
type input "prescription collected"
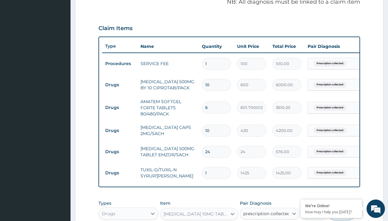
checkbox input "true"
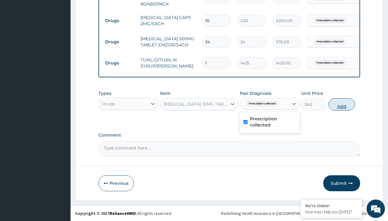
click at [342, 104] on button "Add" at bounding box center [341, 104] width 26 height 12
type input "0"
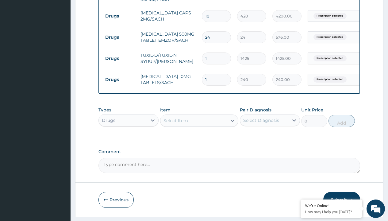
type input "10"
type input "2400.00"
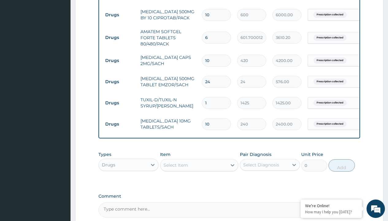
type input "10"
click at [222, 59] on input "10" at bounding box center [216, 61] width 29 height 12
type input "1"
type input "420.00"
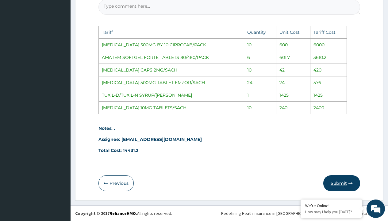
type input "1"
click at [345, 183] on button "Submit" at bounding box center [341, 183] width 37 height 16
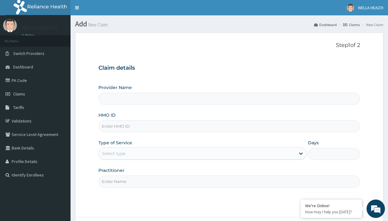
type input "EIS/10070/B"
type input "WellaHealth(TELEMEDICINE)"
type input "EIS/10070/B"
type input "WellaHealth"
click at [113, 153] on div "Select type" at bounding box center [114, 153] width 24 height 6
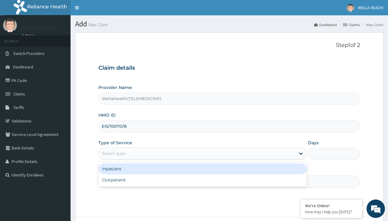
click at [202, 180] on div "Outpatient" at bounding box center [202, 179] width 208 height 11
type input "1"
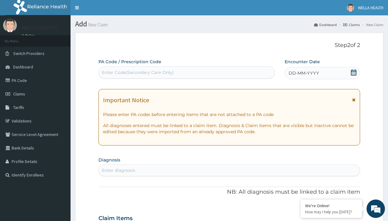
scroll to position [51, 0]
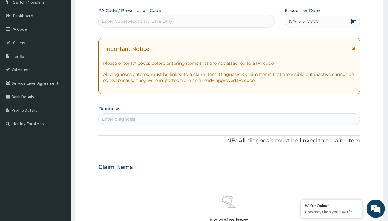
click at [303, 22] on span "DD-MM-YYYY" at bounding box center [304, 22] width 30 height 6
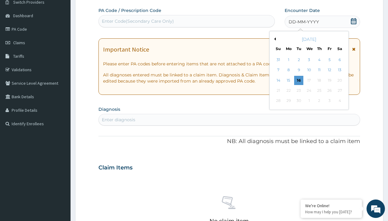
click at [274, 39] on button "Previous Month" at bounding box center [274, 38] width 3 height 3
click at [298, 90] on div "19" at bounding box center [298, 90] width 9 height 9
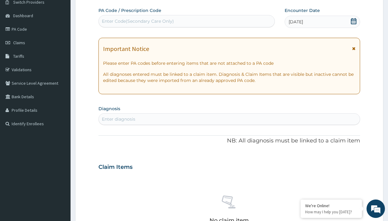
click at [137, 21] on div "Enter Code(Secondary Care Only)" at bounding box center [138, 21] width 72 height 6
type input "PR/347FB41A"
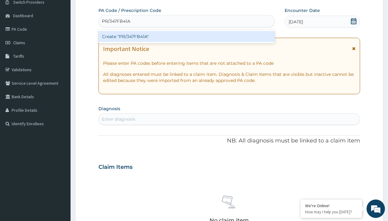
scroll to position [0, 0]
click at [186, 36] on div "Create "PR/347FB41A"" at bounding box center [186, 36] width 176 height 11
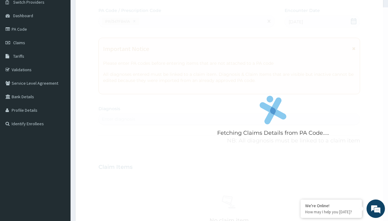
click at [118, 119] on div "Enter diagnosis" at bounding box center [118, 119] width 33 height 6
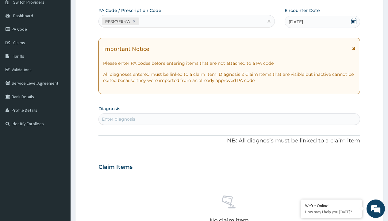
type input "prescription collected"
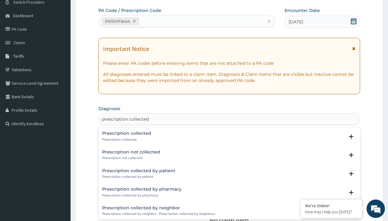
click at [126, 139] on p "Prescription collected" at bounding box center [126, 139] width 49 height 4
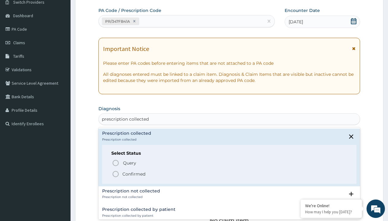
click at [134, 174] on p "Confirmed" at bounding box center [133, 174] width 23 height 6
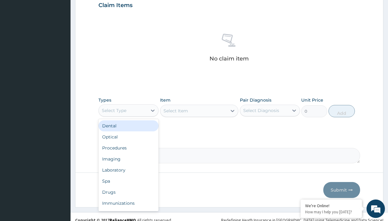
type input "procedures"
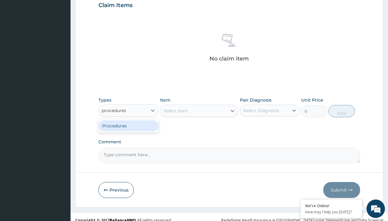
click at [128, 125] on div "Procedures" at bounding box center [128, 125] width 60 height 11
click at [175, 110] on div "Select Item" at bounding box center [175, 111] width 25 height 6
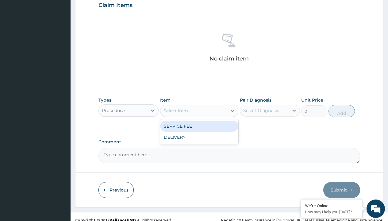
type input "service fee"
click at [199, 126] on div "SERVICE FEE" at bounding box center [199, 126] width 79 height 11
type input "100"
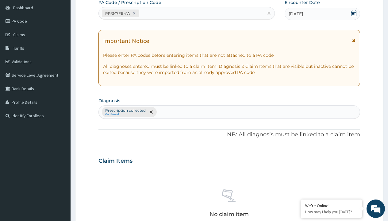
type input "prescription collected"
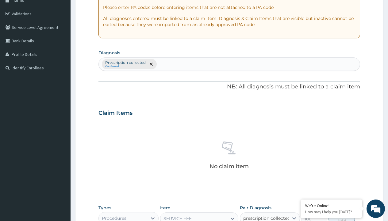
checkbox input "true"
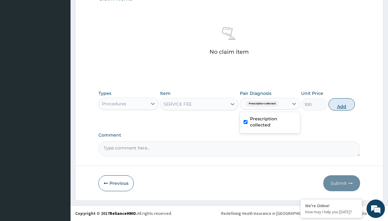
click at [342, 104] on button "Add" at bounding box center [341, 104] width 26 height 12
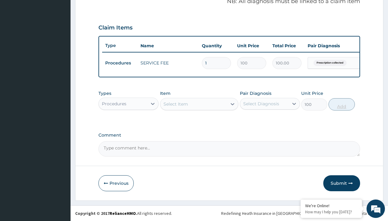
type input "0"
click at [114, 103] on div "Procedures" at bounding box center [114, 104] width 25 height 6
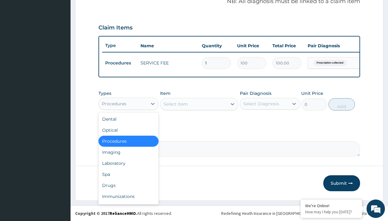
type input "drugs"
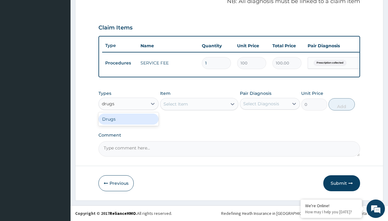
scroll to position [0, 0]
click at [128, 119] on div "Drugs" at bounding box center [128, 118] width 60 height 11
click at [175, 104] on div "Select Item" at bounding box center [199, 104] width 79 height 12
type input "tuxil-d/tuxil-n syrup/bott"
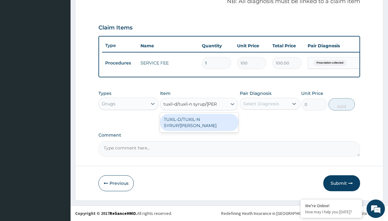
click at [199, 119] on div "TUXIL-D/TUXIL-N SYRUP/[PERSON_NAME]" at bounding box center [199, 122] width 79 height 17
type input "1425"
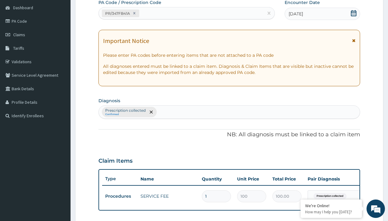
type input "prescription collected"
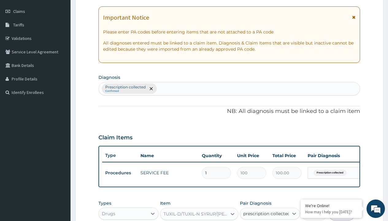
checkbox input "true"
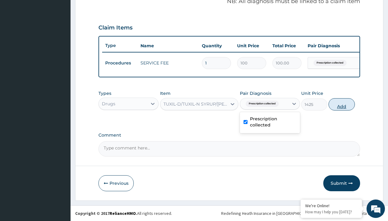
click at [342, 104] on button "Add" at bounding box center [341, 104] width 26 height 12
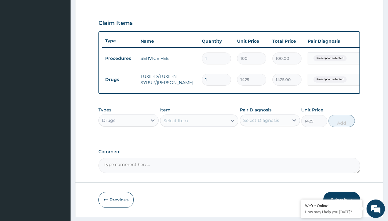
type input "0"
click at [120, 79] on td "Drugs" at bounding box center [119, 79] width 35 height 11
type input "drugs"
click at [128, 140] on div "Drugs" at bounding box center [128, 135] width 60 height 11
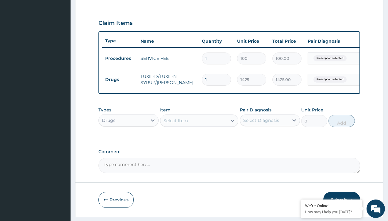
click at [175, 124] on div "Select Item" at bounding box center [175, 120] width 25 height 6
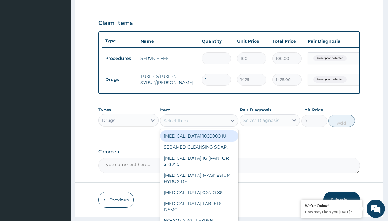
type input "[MEDICAL_DATA] syrup"
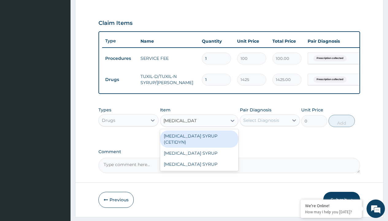
click at [199, 140] on div "[MEDICAL_DATA] SYRUP (CETIDYN)" at bounding box center [199, 138] width 79 height 17
type input "2200"
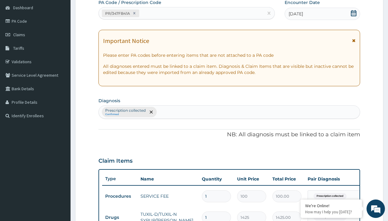
type input "prescription collected"
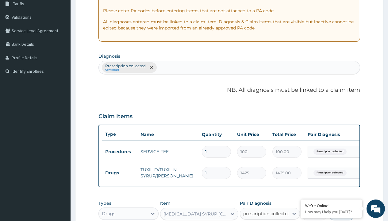
checkbox input "true"
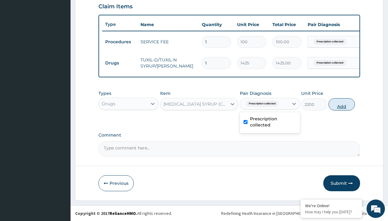
click at [342, 104] on button "Add" at bounding box center [341, 104] width 26 height 12
type input "0"
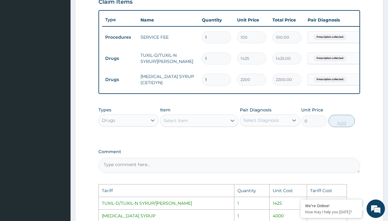
scroll to position [331, 0]
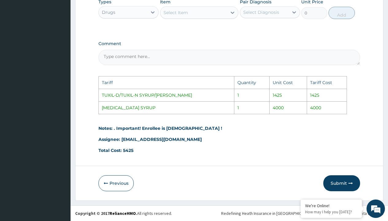
click at [202, 12] on div "Select Item" at bounding box center [193, 13] width 67 height 10
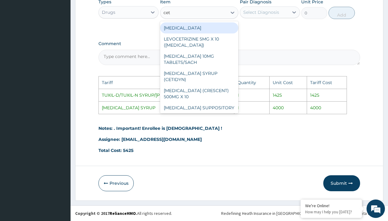
type input "ceti"
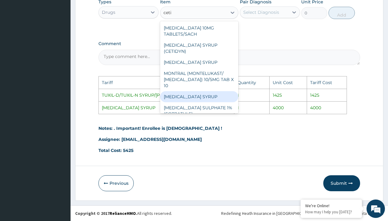
click at [199, 91] on div "[MEDICAL_DATA] SYRUP" at bounding box center [199, 96] width 79 height 11
type input "4000"
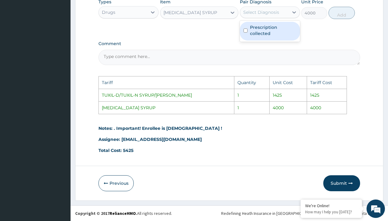
click at [269, 10] on div "Select Diagnosis" at bounding box center [261, 12] width 36 height 6
click at [290, 33] on label "Prescription collected" at bounding box center [273, 30] width 46 height 12
checkbox input "true"
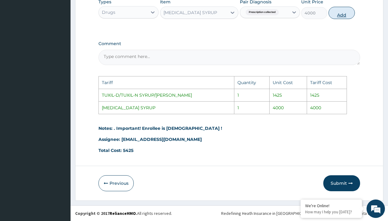
click at [346, 9] on button "Add" at bounding box center [341, 13] width 26 height 12
type input "0"
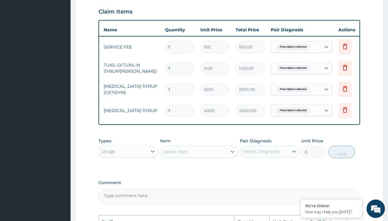
scroll to position [0, 46]
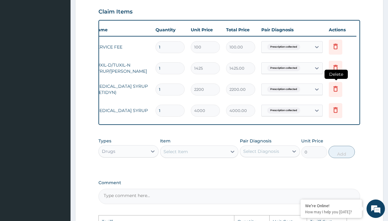
click at [336, 93] on icon at bounding box center [335, 89] width 13 height 15
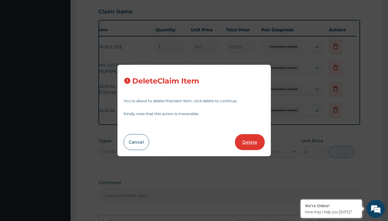
click at [254, 143] on button "Delete" at bounding box center [250, 142] width 30 height 16
type input "4000"
type input "4000.00"
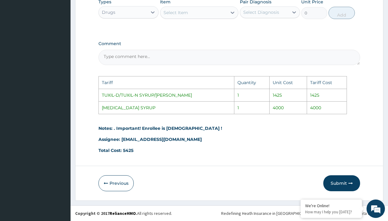
scroll to position [331, 0]
click at [347, 185] on button "Submit" at bounding box center [341, 183] width 37 height 16
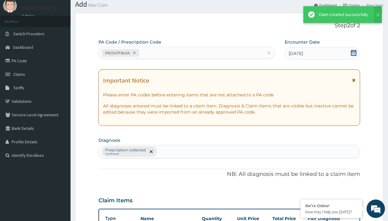
scroll to position [239, 0]
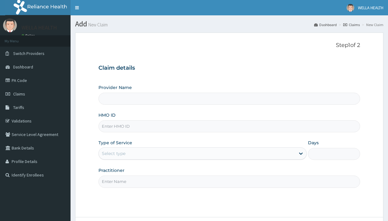
type input "WellaHealth(TELEMEDICINE)"
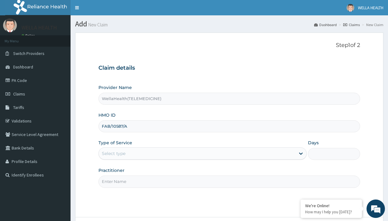
type input "FAB/10587/A"
type input "WellaHealth"
click at [113, 153] on div "Select type" at bounding box center [114, 153] width 24 height 6
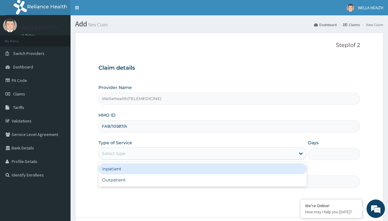
click at [202, 180] on div "Outpatient" at bounding box center [202, 179] width 208 height 11
type input "1"
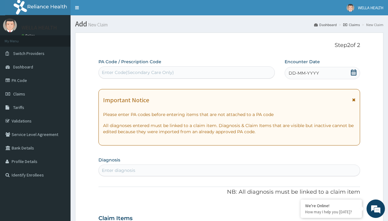
scroll to position [51, 0]
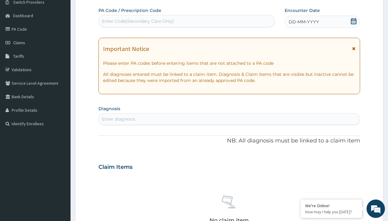
click at [303, 22] on span "DD-MM-YYYY" at bounding box center [304, 22] width 30 height 6
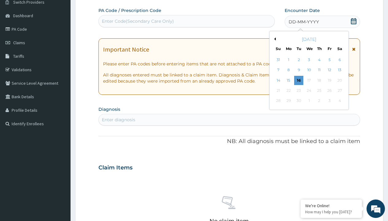
click at [274, 39] on button "Previous Month" at bounding box center [274, 38] width 3 height 3
click at [298, 90] on div "19" at bounding box center [298, 90] width 9 height 9
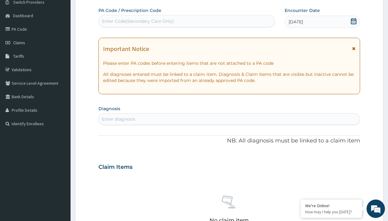
click at [137, 21] on div "Enter Code(Secondary Care Only)" at bounding box center [138, 21] width 72 height 6
type input "PR/63EEF512"
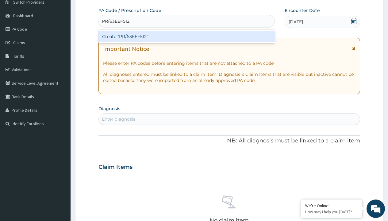
click at [186, 36] on div "Create "PR/63EEF512"" at bounding box center [186, 36] width 176 height 11
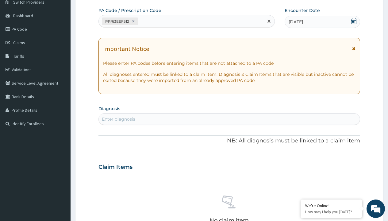
click at [118, 119] on div "Enter diagnosis" at bounding box center [118, 119] width 33 height 6
type input "prescription collected"
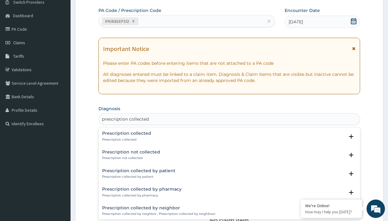
click at [126, 139] on p "Prescription collected" at bounding box center [126, 139] width 49 height 4
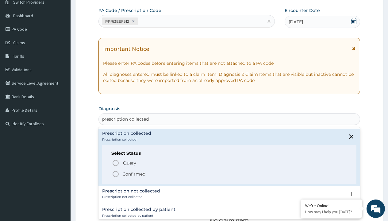
click at [134, 174] on p "Confirmed" at bounding box center [133, 174] width 23 height 6
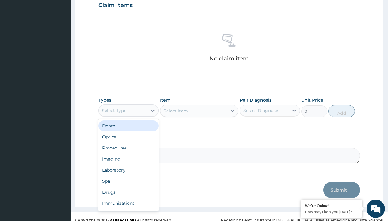
type input "procedures"
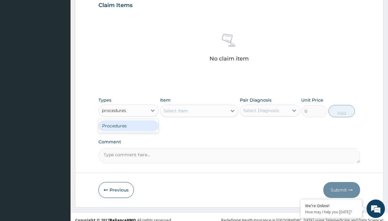
scroll to position [0, 0]
click at [128, 125] on div "Procedures" at bounding box center [128, 125] width 60 height 11
click at [175, 110] on div "Select Item" at bounding box center [175, 111] width 25 height 6
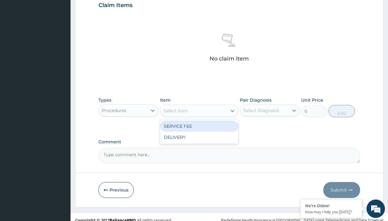
type input "service fee"
click at [199, 126] on div "SERVICE FEE" at bounding box center [199, 126] width 79 height 11
type input "100"
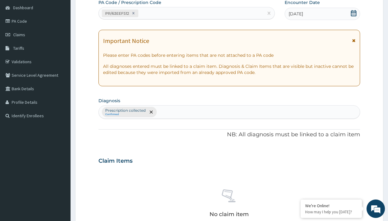
scroll to position [107, 0]
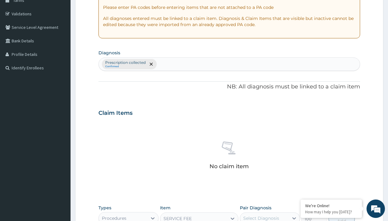
type input "prescription collected"
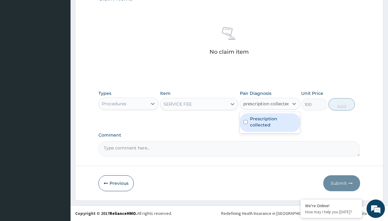
click at [270, 122] on label "Prescription collected" at bounding box center [273, 122] width 46 height 12
checkbox input "true"
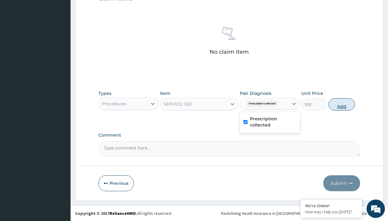
click at [342, 104] on button "Add" at bounding box center [341, 104] width 26 height 12
type input "0"
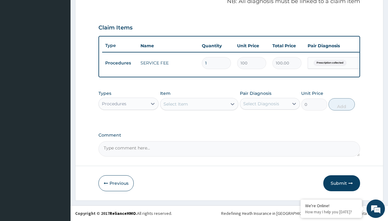
click at [114, 103] on div "Procedures" at bounding box center [114, 104] width 25 height 6
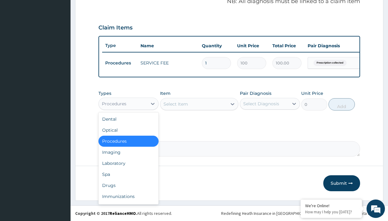
type input "drugs"
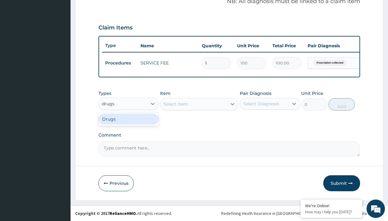
click at [128, 119] on div "Drugs" at bounding box center [128, 118] width 60 height 11
click at [175, 104] on div "Select Item" at bounding box center [199, 104] width 79 height 12
type input "[MEDICAL_DATA] 500mg by 10 ciprogem/pack"
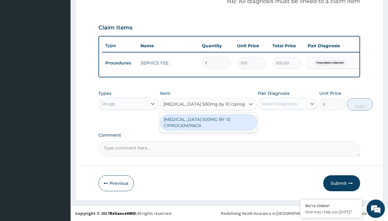
click at [208, 122] on div "[MEDICAL_DATA] 500MG BY 10 CIPROGEM/PACK" at bounding box center [208, 122] width 97 height 17
type input "440"
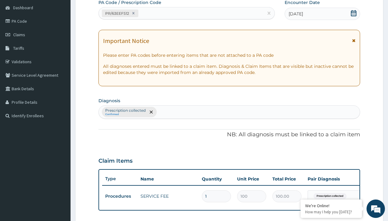
type input "prescription collected"
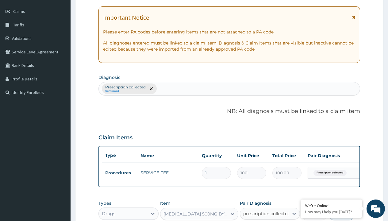
scroll to position [0, 0]
checkbox input "true"
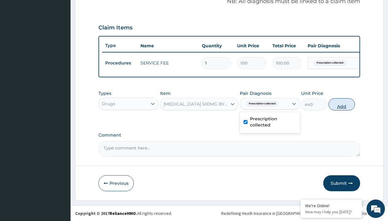
click at [342, 104] on button "Add" at bounding box center [341, 104] width 26 height 12
type input "0"
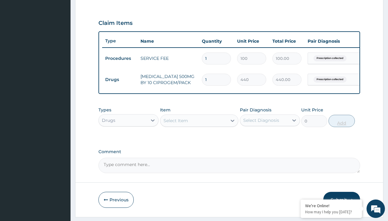
type input "10"
type input "4400.00"
type input "10"
click at [120, 79] on td "Drugs" at bounding box center [119, 79] width 35 height 11
type input "drugs"
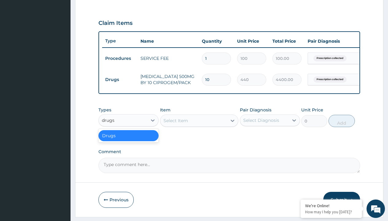
scroll to position [0, 0]
click at [128, 140] on div "Drugs" at bounding box center [128, 135] width 60 height 11
click at [175, 124] on div "Select Item" at bounding box center [175, 120] width 25 height 6
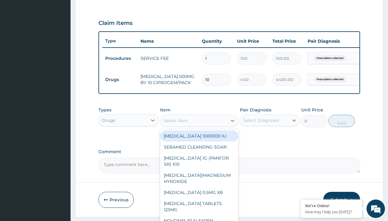
type input "[MEDICAL_DATA] caps 2mg/sach"
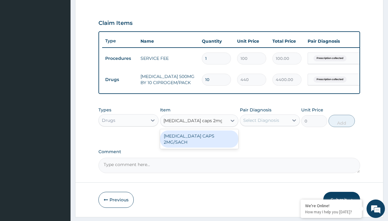
click at [199, 140] on div "[MEDICAL_DATA] CAPS 2MG/SACH" at bounding box center [199, 138] width 79 height 17
type input "420"
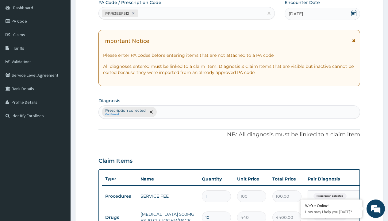
type input "prescription collected"
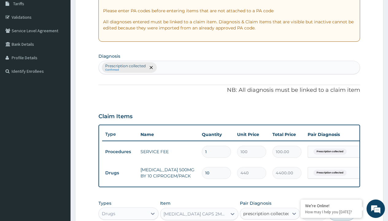
checkbox input "true"
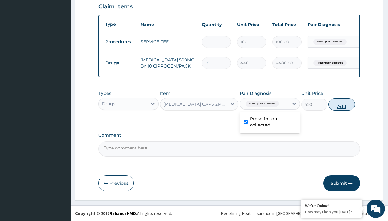
click at [342, 104] on button "Add" at bounding box center [341, 104] width 26 height 12
type input "0"
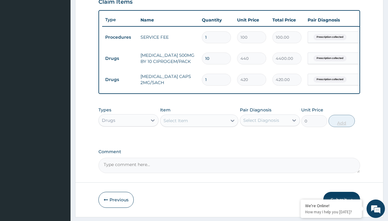
type input "10"
type input "4200.00"
type input "10"
click at [120, 58] on td "Drugs" at bounding box center [119, 58] width 35 height 11
type input "drugs"
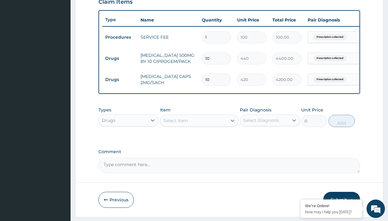
scroll to position [0, 0]
click at [128, 140] on div "Drugs" at bounding box center [128, 135] width 60 height 11
click at [175, 124] on div "Select Item" at bounding box center [175, 120] width 25 height 6
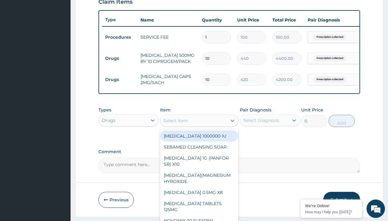
type input "zinc 20mg by 10"
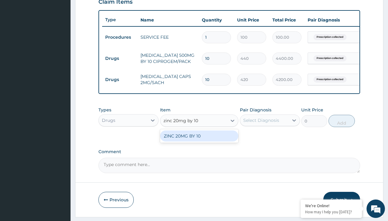
click at [199, 140] on div "ZINC 20MG BY 10" at bounding box center [199, 135] width 79 height 11
type input "15"
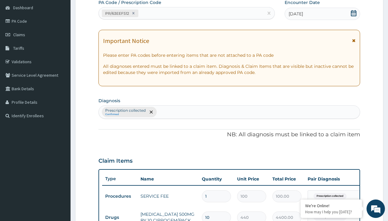
type input "prescription collected"
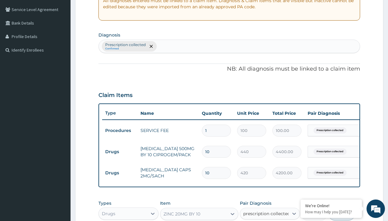
checkbox input "true"
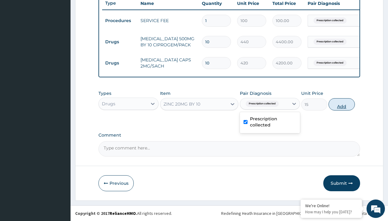
click at [342, 104] on button "Add" at bounding box center [341, 104] width 26 height 12
type input "0"
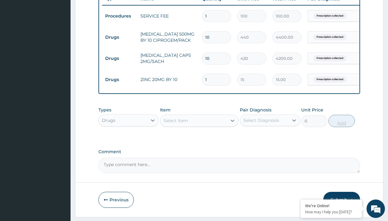
type input "10"
type input "150.00"
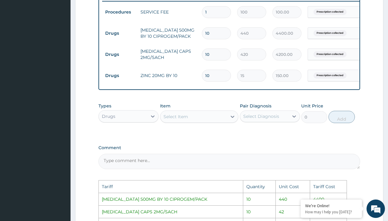
scroll to position [243, 0]
type input "10"
click at [212, 53] on input "10" at bounding box center [216, 55] width 29 height 12
type input "1"
type input "420.00"
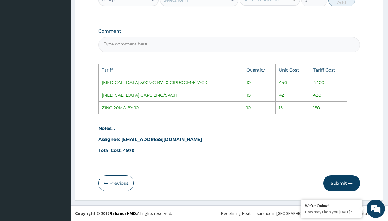
scroll to position [364, 0]
type input "1"
click at [341, 183] on button "Submit" at bounding box center [341, 183] width 37 height 16
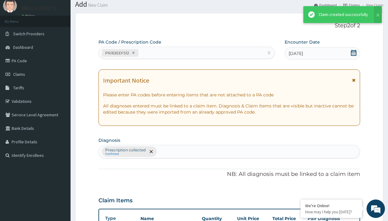
scroll to position [260, 0]
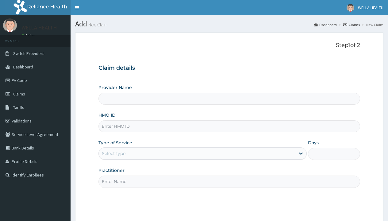
type input "WellaHealth(TELEMEDICINE)"
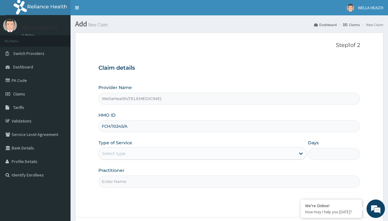
type input "FCH/10245/A"
type input "WellaHealth"
click at [113, 153] on div "Select type" at bounding box center [114, 153] width 24 height 6
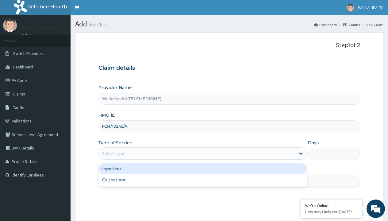
click at [202, 180] on div "Outpatient" at bounding box center [202, 179] width 208 height 11
type input "1"
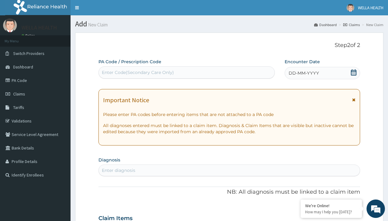
scroll to position [51, 0]
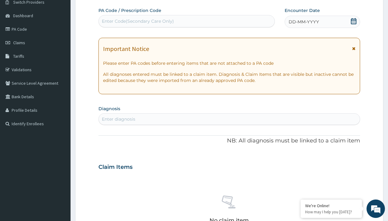
click at [303, 22] on span "DD-MM-YYYY" at bounding box center [304, 22] width 30 height 6
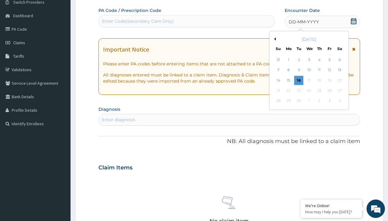
click at [274, 39] on button "Previous Month" at bounding box center [274, 38] width 3 height 3
click at [298, 90] on div "19" at bounding box center [298, 90] width 9 height 9
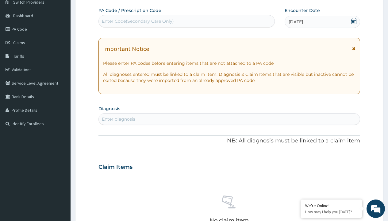
click at [137, 21] on div "Enter Code(Secondary Care Only)" at bounding box center [138, 21] width 72 height 6
type input "PR/9751766C"
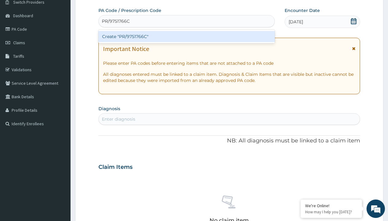
click at [186, 36] on div "Create "PR/9751766C"" at bounding box center [186, 36] width 176 height 11
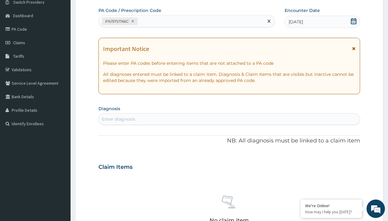
click at [118, 119] on div "Enter diagnosis" at bounding box center [118, 119] width 33 height 6
type input "prescription collected"
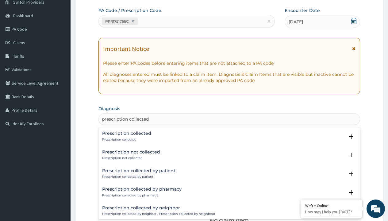
click at [126, 139] on p "Prescription collected" at bounding box center [126, 139] width 49 height 4
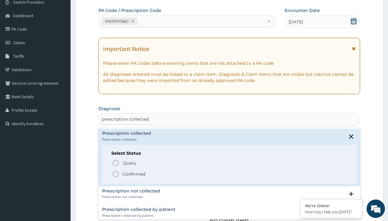
click at [134, 174] on p "Confirmed" at bounding box center [133, 174] width 23 height 6
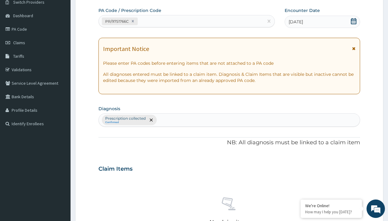
scroll to position [215, 0]
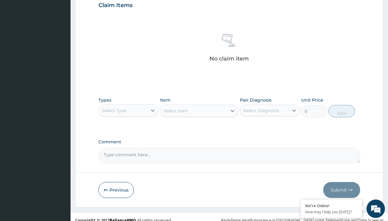
click at [114, 110] on div "Select Type" at bounding box center [114, 110] width 25 height 6
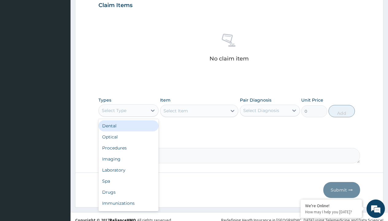
type input "procedures"
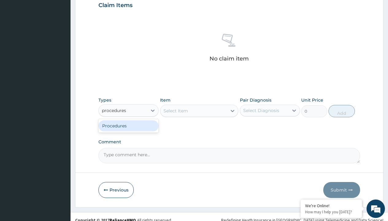
click at [128, 125] on div "Procedures" at bounding box center [128, 125] width 60 height 11
click at [175, 110] on div "Select Item" at bounding box center [175, 111] width 25 height 6
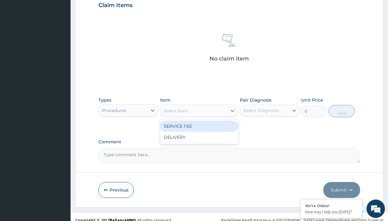
type input "service fee"
click at [199, 126] on div "SERVICE FEE" at bounding box center [199, 126] width 79 height 11
type input "100"
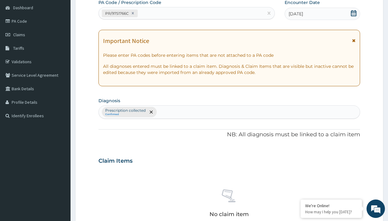
type input "prescription collected"
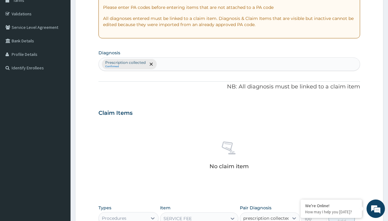
checkbox input "true"
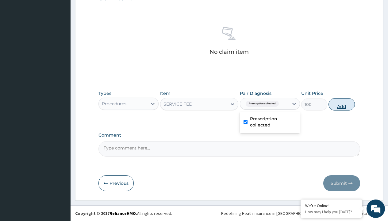
click at [342, 104] on button "Add" at bounding box center [341, 104] width 26 height 12
type input "0"
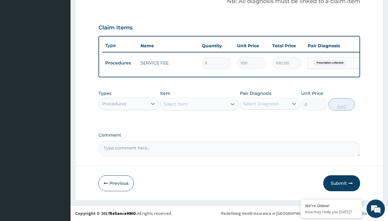
scroll to position [197, 0]
click at [114, 103] on div "Procedures" at bounding box center [114, 104] width 25 height 6
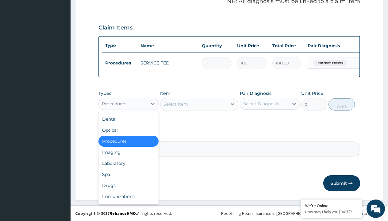
type input "drugs"
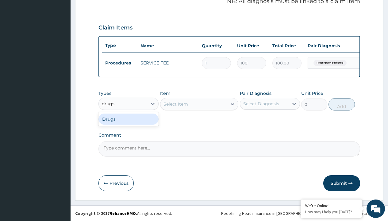
scroll to position [0, 0]
click at [128, 119] on div "Drugs" at bounding box center [128, 118] width 60 height 11
click at [175, 104] on div "Select Item" at bounding box center [199, 104] width 79 height 12
type input "[MEDICAL_DATA] 500mg by 10 ciprogem/pack"
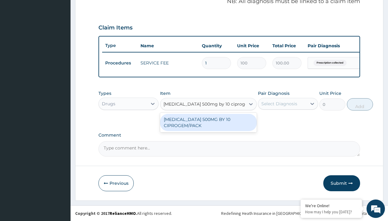
click at [208, 122] on div "[MEDICAL_DATA] 500MG BY 10 CIPROGEM/PACK" at bounding box center [208, 122] width 97 height 17
type input "440"
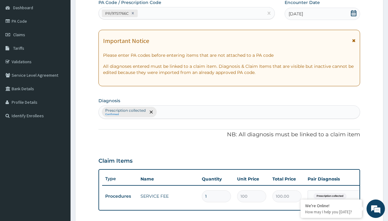
type input "prescription collected"
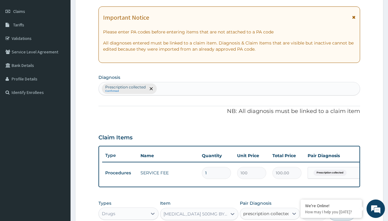
checkbox input "true"
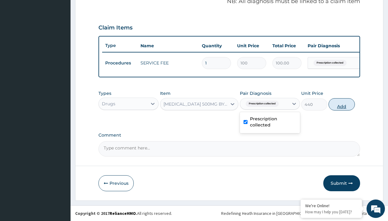
click at [342, 104] on button "Add" at bounding box center [341, 104] width 26 height 12
type input "0"
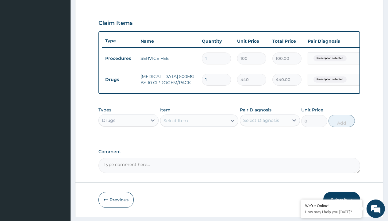
type input "10"
type input "4400.00"
type input "10"
click at [120, 79] on td "Drugs" at bounding box center [119, 79] width 35 height 11
type input "drugs"
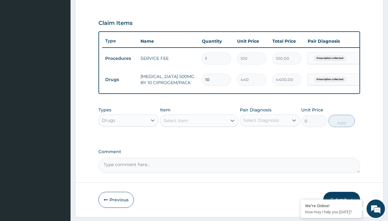
scroll to position [0, 0]
click at [128, 140] on div "Drugs" at bounding box center [128, 135] width 60 height 11
click at [175, 124] on div "Select Item" at bounding box center [175, 120] width 25 height 6
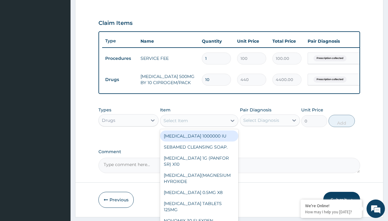
type input "[MEDICAL_DATA] caps 2mg/sach"
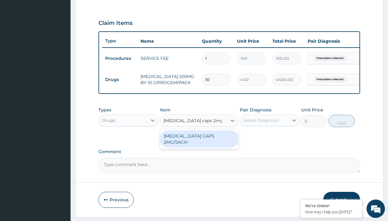
click at [199, 140] on div "[MEDICAL_DATA] CAPS 2MG/SACH" at bounding box center [199, 138] width 79 height 17
type input "420"
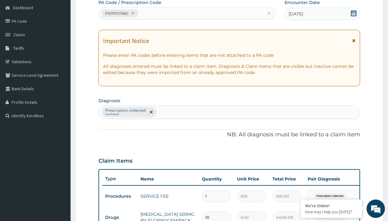
type input "prescription collected"
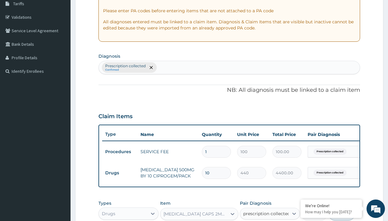
scroll to position [0, 0]
checkbox input "true"
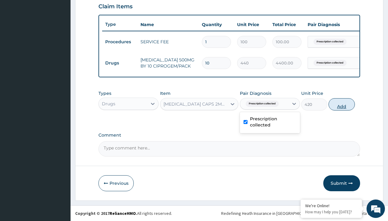
click at [342, 104] on button "Add" at bounding box center [341, 104] width 26 height 12
type input "0"
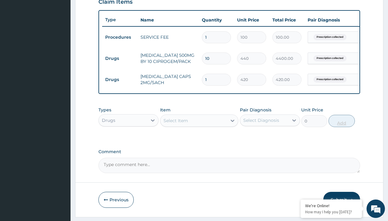
type input "10"
type input "4200.00"
type input "10"
click at [120, 58] on td "Drugs" at bounding box center [119, 58] width 35 height 11
type input "drugs"
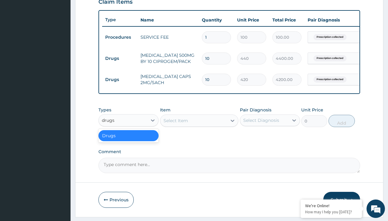
scroll to position [0, 0]
click at [128, 140] on div "Drugs" at bounding box center [128, 135] width 60 height 11
click at [175, 124] on div "Select Item" at bounding box center [175, 120] width 25 height 6
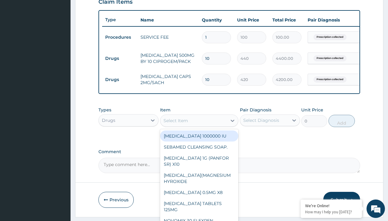
type input "throat lozenges"
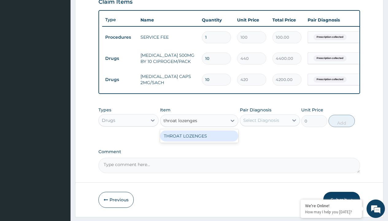
click at [199, 140] on div "THROAT LOZENGES" at bounding box center [199, 135] width 79 height 11
type input "196"
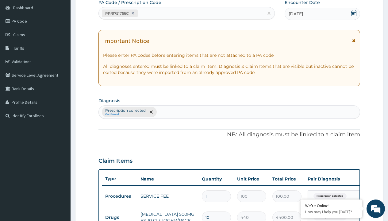
type input "prescription collected"
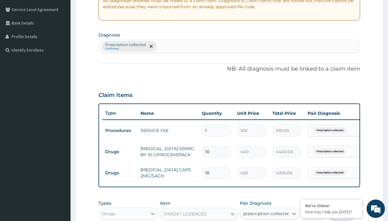
scroll to position [239, 0]
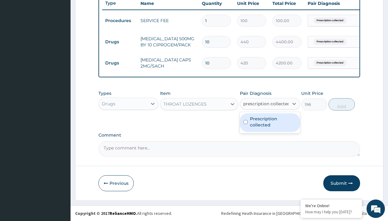
click at [270, 122] on label "Prescription collected" at bounding box center [273, 122] width 46 height 12
checkbox input "true"
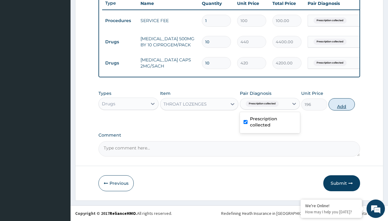
click at [342, 104] on button "Add" at bounding box center [341, 104] width 26 height 12
type input "0"
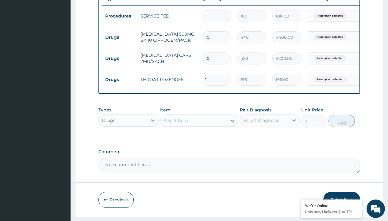
type input "10"
type input "1960.00"
type input "10"
click at [120, 37] on td "Drugs" at bounding box center [119, 37] width 35 height 11
type input "drugs"
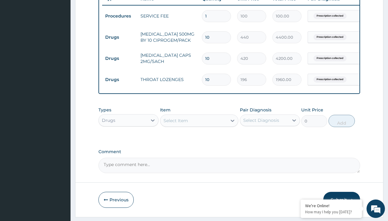
scroll to position [0, 0]
click at [128, 140] on div "Drugs" at bounding box center [128, 135] width 60 height 11
click at [175, 124] on div "Select Item" at bounding box center [175, 120] width 25 height 6
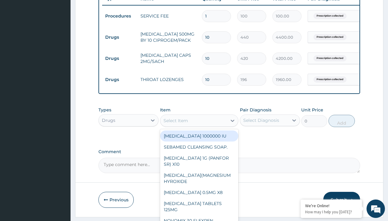
type input "zinc 20mg by 10"
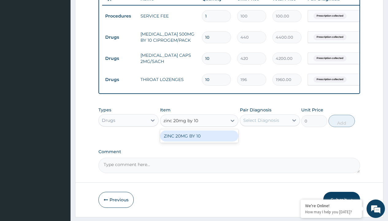
click at [199, 140] on div "ZINC 20MG BY 10" at bounding box center [199, 135] width 79 height 11
type input "15"
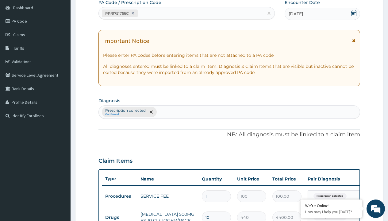
type input "prescription collected"
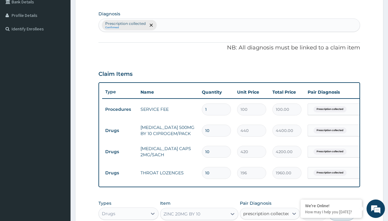
checkbox input "true"
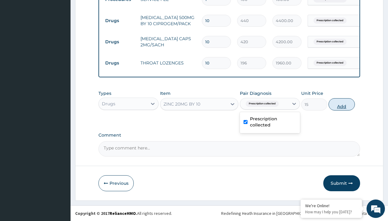
click at [342, 104] on button "Add" at bounding box center [341, 104] width 26 height 12
type input "0"
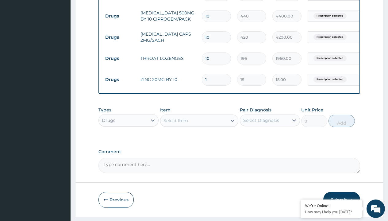
type input "10"
type input "150.00"
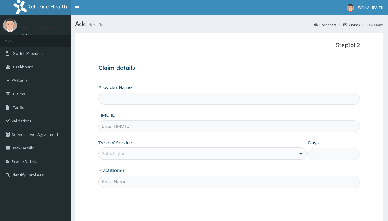
type input "IBL/10007/C"
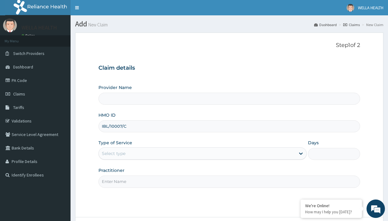
type input "WellaHealth(TELEMEDICINE)"
type input "IBL/10007/C"
type input "WellaHealth"
click at [113, 153] on div "Select type" at bounding box center [114, 153] width 24 height 6
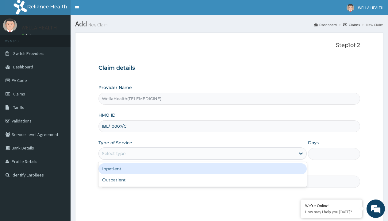
click at [202, 180] on div "Outpatient" at bounding box center [202, 179] width 208 height 11
type input "1"
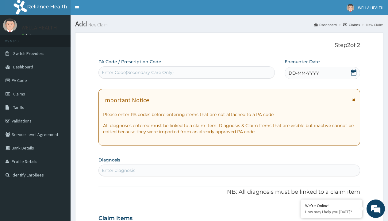
scroll to position [51, 0]
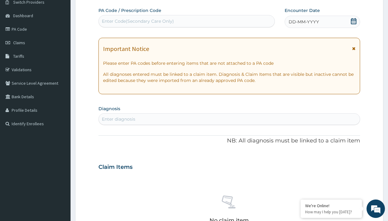
click at [303, 22] on span "DD-MM-YYYY" at bounding box center [304, 22] width 30 height 6
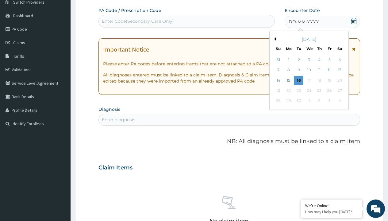
click at [274, 39] on button "Previous Month" at bounding box center [274, 38] width 3 height 3
click at [298, 90] on div "19" at bounding box center [298, 90] width 9 height 9
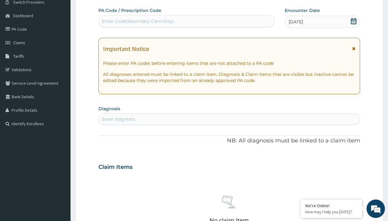
click at [137, 21] on div "Enter Code(Secondary Care Only)" at bounding box center [138, 21] width 72 height 6
type input "PR/3D661E1F"
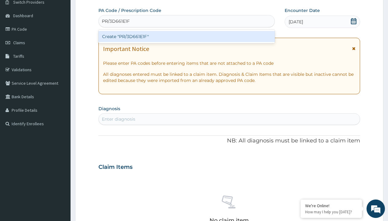
click at [186, 36] on div "Create "PR/3D661E1F"" at bounding box center [186, 36] width 176 height 11
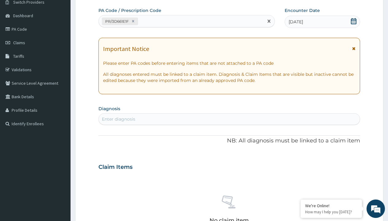
click at [118, 119] on div "Enter diagnosis" at bounding box center [118, 119] width 33 height 6
type input "prescription collected"
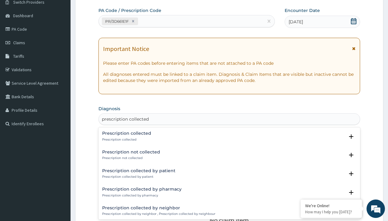
click at [126, 139] on p "Prescription collected" at bounding box center [126, 139] width 49 height 4
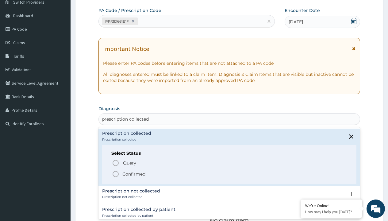
click at [134, 174] on p "Confirmed" at bounding box center [133, 174] width 23 height 6
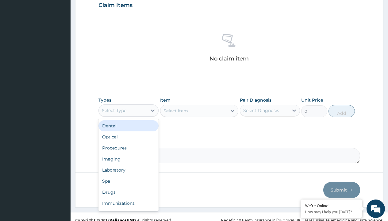
type input "procedures"
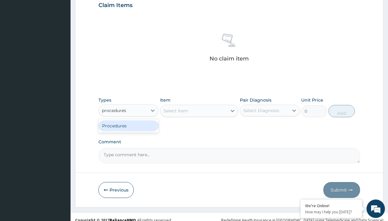
scroll to position [0, 0]
click at [128, 125] on div "Procedures" at bounding box center [128, 125] width 60 height 11
click at [175, 110] on div "Select Item" at bounding box center [175, 111] width 25 height 6
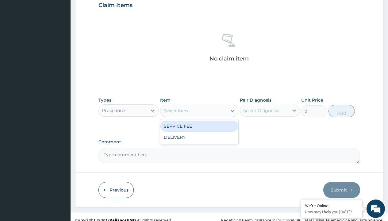
type input "service fee"
click at [199, 126] on div "SERVICE FEE" at bounding box center [199, 126] width 79 height 11
type input "100"
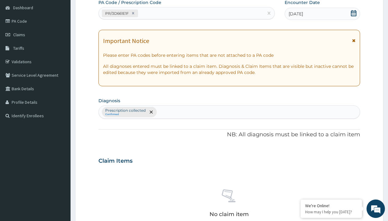
type input "prescription collected"
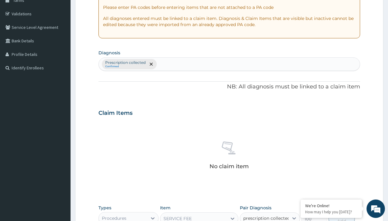
checkbox input "true"
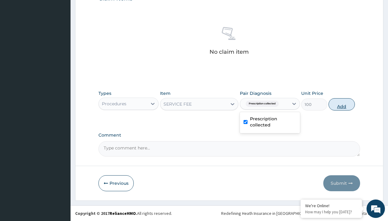
click at [342, 104] on button "Add" at bounding box center [341, 104] width 26 height 12
type input "0"
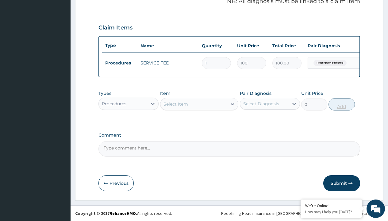
scroll to position [197, 0]
click at [114, 103] on div "Procedures" at bounding box center [114, 104] width 25 height 6
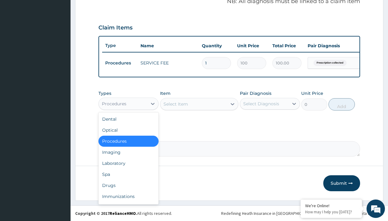
type input "drugs"
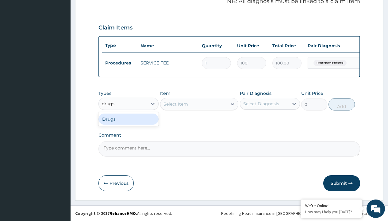
scroll to position [0, 0]
click at [128, 119] on div "Drugs" at bounding box center [128, 118] width 60 height 11
click at [175, 104] on div "Select Item" at bounding box center [199, 104] width 79 height 12
type input "[MEDICAL_DATA] syrup avipol/[PERSON_NAME]"
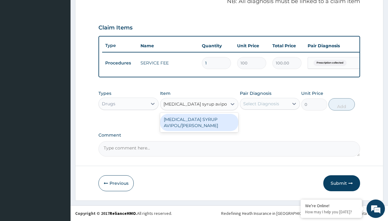
click at [199, 122] on div "[MEDICAL_DATA] SYRUP AVIPOL/[PERSON_NAME]" at bounding box center [199, 122] width 79 height 17
type input "1500"
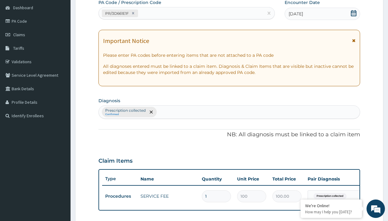
type input "prescription collected"
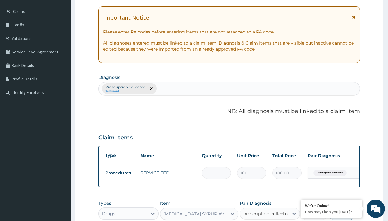
checkbox input "true"
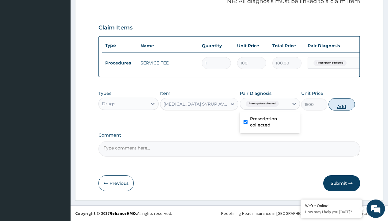
click at [342, 104] on button "Add" at bounding box center [341, 104] width 26 height 12
type input "0"
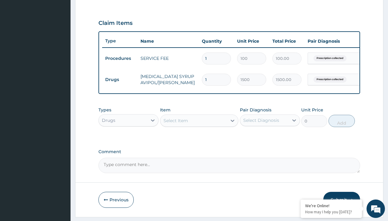
click at [120, 79] on td "Drugs" at bounding box center [119, 79] width 35 height 11
type input "drugs"
click at [128, 140] on div "Drugs" at bounding box center [128, 135] width 60 height 11
click at [175, 124] on div "Select Item" at bounding box center [175, 120] width 25 height 6
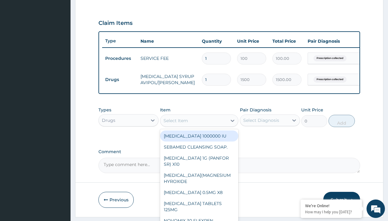
type input "[MEDICAL_DATA] syrup"
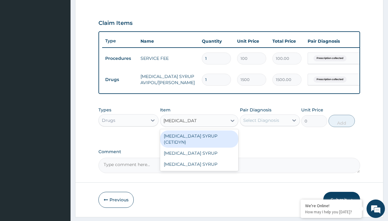
click at [199, 140] on div "[MEDICAL_DATA] SYRUP (CETIDYN)" at bounding box center [199, 138] width 79 height 17
type input "2200"
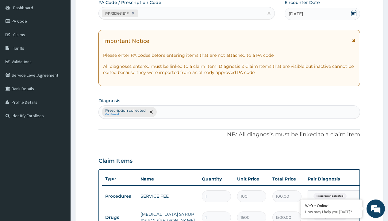
type input "prescription collected"
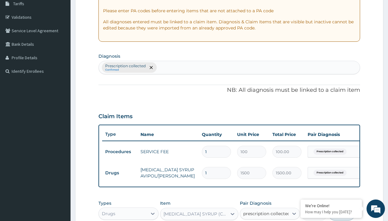
checkbox input "true"
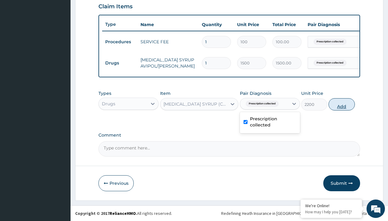
click at [342, 104] on button "Add" at bounding box center [341, 104] width 26 height 12
type input "0"
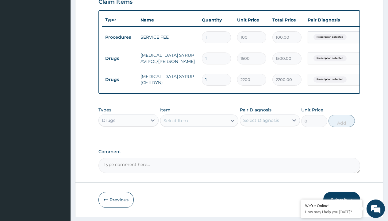
scroll to position [331, 0]
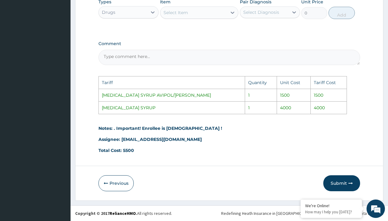
click at [186, 13] on div "Select Item" at bounding box center [175, 13] width 25 height 6
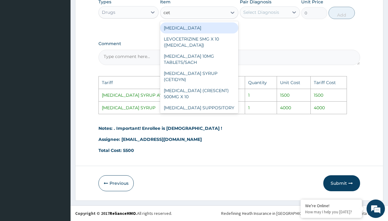
type input "ceti"
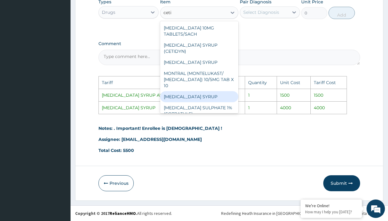
click at [209, 91] on div "[MEDICAL_DATA] SYRUP" at bounding box center [199, 96] width 79 height 11
type input "4000"
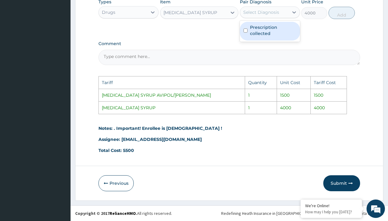
click at [267, 12] on div "Select Diagnosis" at bounding box center [261, 12] width 36 height 6
click at [271, 36] on div "Prescription collected" at bounding box center [270, 31] width 60 height 19
checkbox input "true"
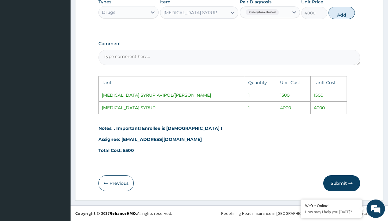
click at [336, 14] on button "Add" at bounding box center [341, 13] width 26 height 12
type input "0"
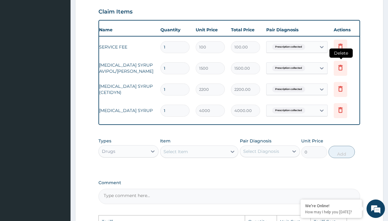
scroll to position [0, 46]
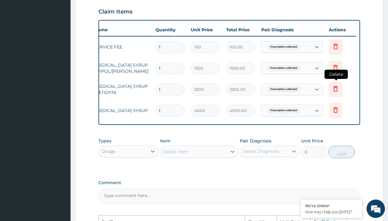
click at [336, 87] on icon at bounding box center [335, 89] width 4 height 6
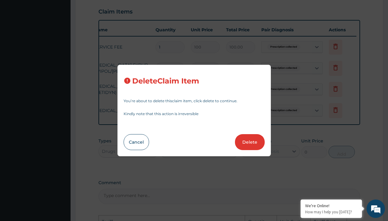
drag, startPoint x: 249, startPoint y: 145, endPoint x: 331, endPoint y: 140, distance: 82.3
click at [331, 140] on div "Delete Claim Item You’re about to delete this claim item , click delete to cont…" at bounding box center [194, 110] width 388 height 221
click at [254, 142] on button "Delete" at bounding box center [250, 142] width 30 height 16
type input "4000"
type input "4000.00"
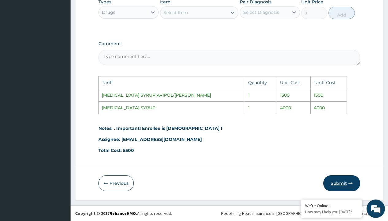
click at [342, 185] on button "Submit" at bounding box center [341, 183] width 37 height 16
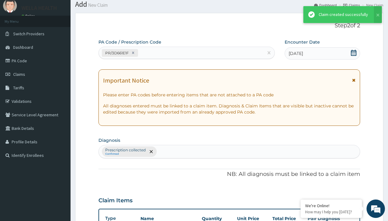
scroll to position [239, 0]
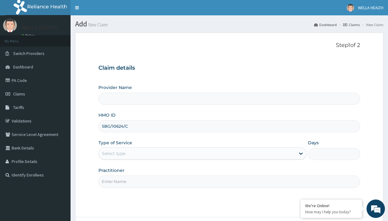
type input "SBG/10624/C"
type input "WellaHealth"
type input "WellaHealth(TELEMEDICINE)"
type input "WellaHealth"
click at [113, 153] on div "Select type" at bounding box center [114, 153] width 24 height 6
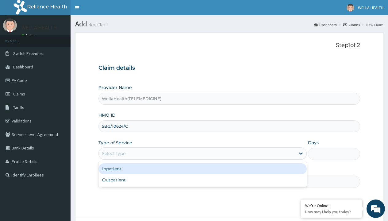
click at [202, 180] on div "Outpatient" at bounding box center [202, 179] width 208 height 11
type input "1"
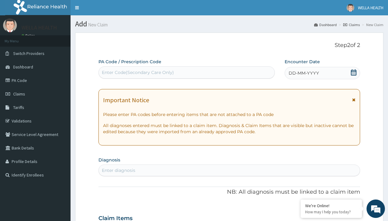
scroll to position [51, 0]
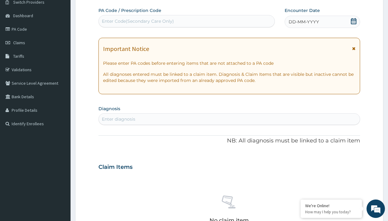
click at [303, 22] on span "DD-MM-YYYY" at bounding box center [304, 22] width 30 height 6
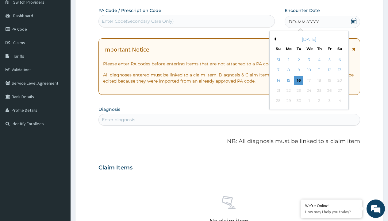
click at [274, 39] on button "Previous Month" at bounding box center [274, 38] width 3 height 3
click at [298, 90] on div "19" at bounding box center [298, 90] width 9 height 9
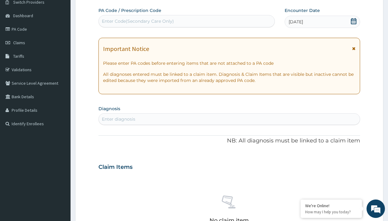
click at [137, 21] on div "Enter Code(Secondary Care Only)" at bounding box center [138, 21] width 72 height 6
type input "PR/43A5270A"
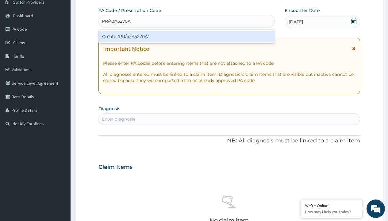
scroll to position [0, 0]
click at [186, 36] on div "Create "PR/43A5270A"" at bounding box center [186, 36] width 176 height 11
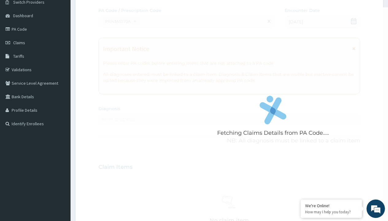
click at [118, 119] on div "Enter diagnosis" at bounding box center [118, 119] width 33 height 6
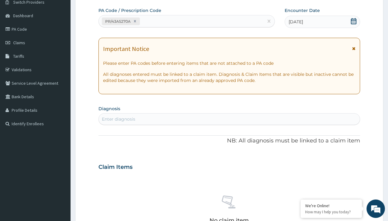
type input "prescription collected"
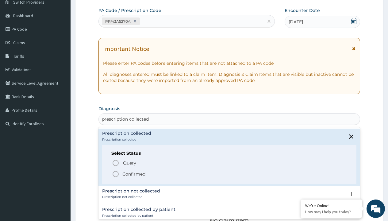
click at [134, 174] on p "Confirmed" at bounding box center [133, 174] width 23 height 6
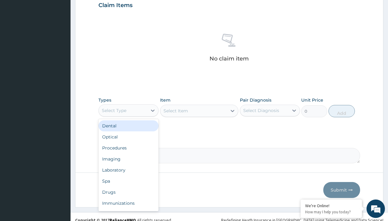
type input "procedures"
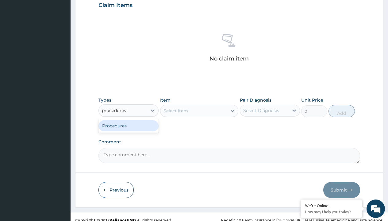
scroll to position [0, 0]
click at [128, 125] on div "Procedures" at bounding box center [128, 125] width 60 height 11
click at [175, 110] on div "Select Item" at bounding box center [175, 111] width 25 height 6
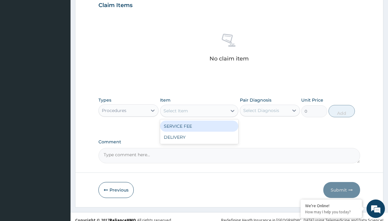
type input "service fee"
click at [199, 126] on div "SERVICE FEE" at bounding box center [199, 126] width 79 height 11
type input "100"
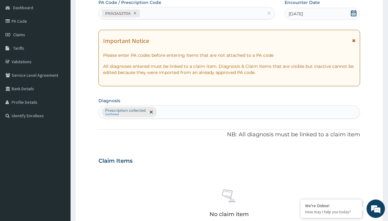
type input "prescription collected"
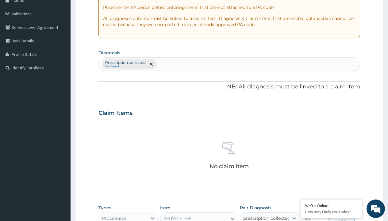
checkbox input "true"
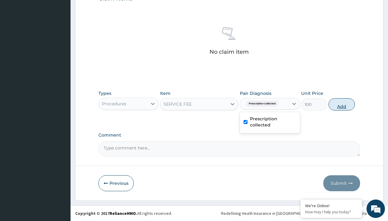
click at [342, 104] on button "Add" at bounding box center [341, 104] width 26 height 12
type input "0"
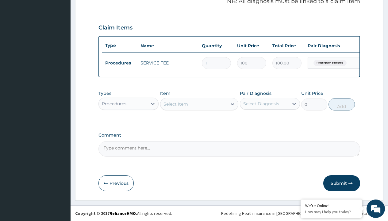
click at [114, 103] on div "Procedures" at bounding box center [114, 104] width 25 height 6
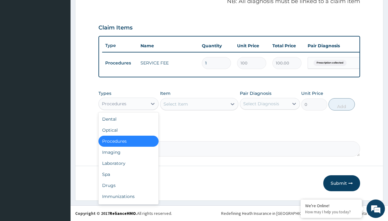
type input "drugs"
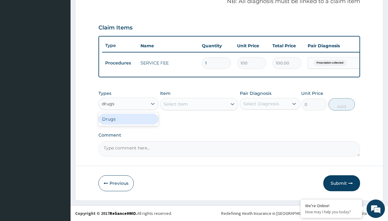
scroll to position [0, 0]
click at [128, 119] on div "Drugs" at bounding box center [128, 118] width 60 height 11
click at [175, 104] on div "Select Item" at bounding box center [199, 104] width 79 height 12
type input "[MEDICAL_DATA] + [MEDICAL_DATA] 20/120 lumartem x24"
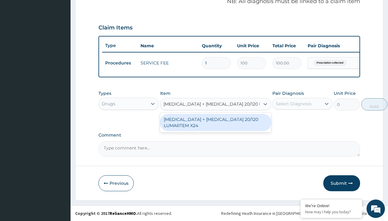
click at [215, 122] on div "[MEDICAL_DATA] + [MEDICAL_DATA] 20/120 LUMARTEM X24" at bounding box center [215, 122] width 111 height 17
type input "121.9000015258789"
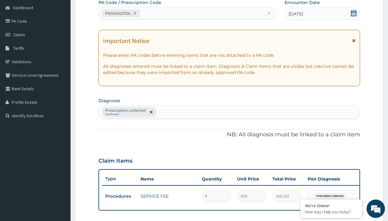
type input "prescription collected"
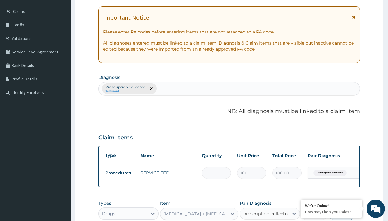
checkbox input "true"
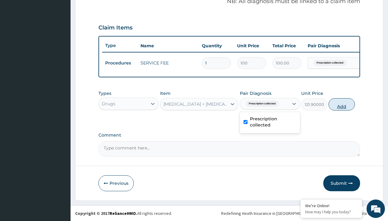
click at [342, 104] on button "Add" at bounding box center [341, 104] width 26 height 12
type input "0"
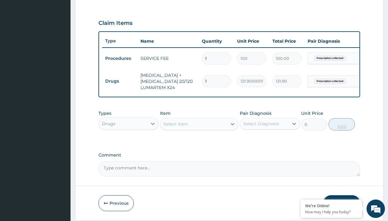
type input "12"
type input "1462.80"
type input "12"
click at [120, 81] on td "Drugs" at bounding box center [119, 80] width 35 height 11
type input "drugs"
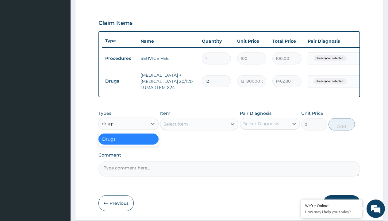
scroll to position [0, 0]
click at [128, 143] on div "Drugs" at bounding box center [128, 138] width 60 height 11
click at [175, 127] on div "Select Item" at bounding box center [175, 124] width 25 height 6
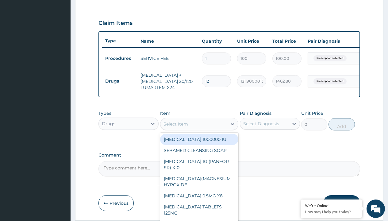
type input "[MEDICAL_DATA] syrup avipol/[PERSON_NAME]"
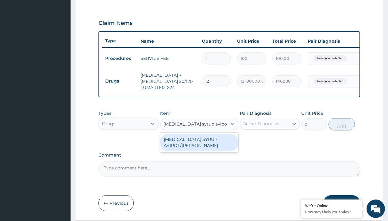
click at [199, 147] on div "[MEDICAL_DATA] SYRUP AVIPOL/[PERSON_NAME]" at bounding box center [199, 142] width 79 height 17
type input "1500"
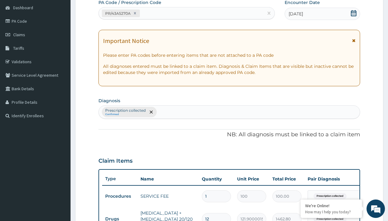
type input "prescription collected"
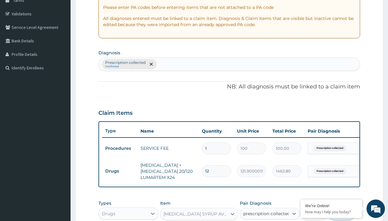
checkbox input "true"
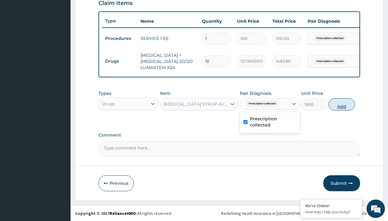
click at [342, 104] on button "Add" at bounding box center [341, 104] width 26 height 12
type input "0"
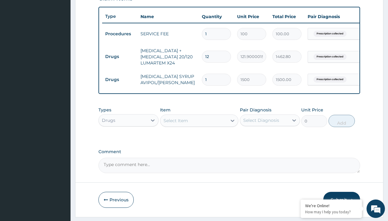
click at [120, 56] on td "Drugs" at bounding box center [119, 56] width 35 height 11
type input "drugs"
click at [128, 140] on div "Drugs" at bounding box center [128, 135] width 60 height 11
click at [175, 124] on div "Select Item" at bounding box center [175, 120] width 25 height 6
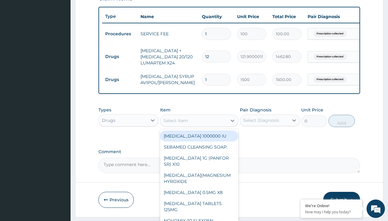
type input "[MEDICAL_DATA] syrup"
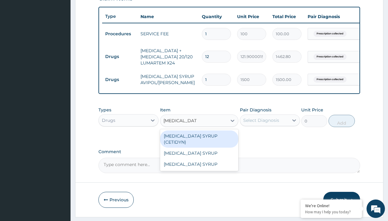
click at [199, 140] on div "[MEDICAL_DATA] SYRUP (CETIDYN)" at bounding box center [199, 138] width 79 height 17
type input "2200"
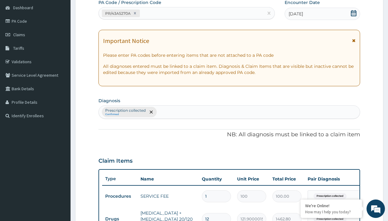
type input "prescription collected"
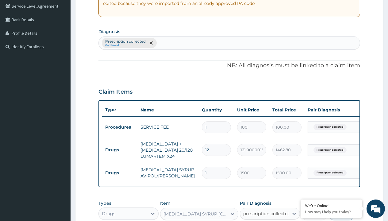
checkbox input "true"
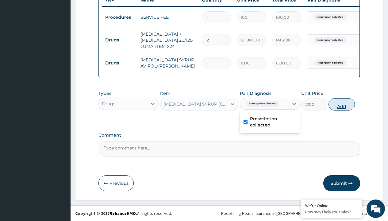
click at [342, 104] on button "Add" at bounding box center [341, 104] width 26 height 12
type input "0"
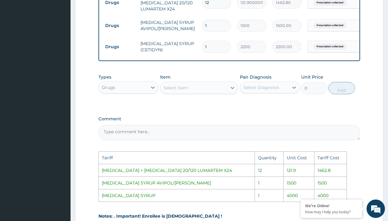
scroll to position [334, 0]
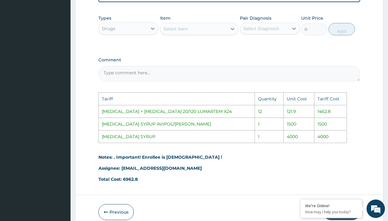
click at [206, 34] on div "Select Item" at bounding box center [193, 29] width 67 height 10
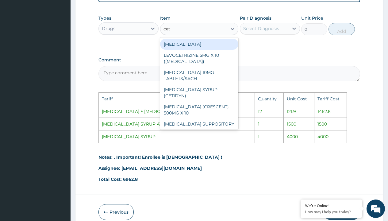
type input "ceti"
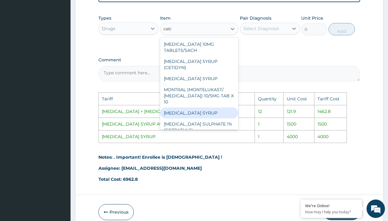
click at [203, 109] on div "[MEDICAL_DATA] SYRUP" at bounding box center [199, 112] width 79 height 11
type input "4000"
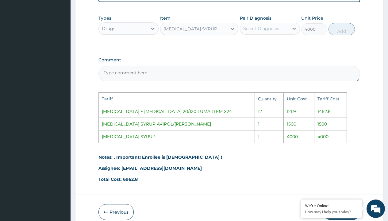
click at [273, 32] on div "Select Diagnosis" at bounding box center [261, 28] width 36 height 6
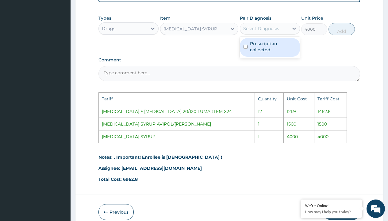
click at [278, 53] on label "Prescription collected" at bounding box center [273, 46] width 46 height 12
checkbox input "true"
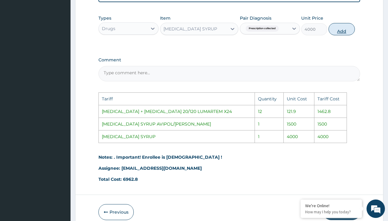
click at [339, 34] on button "Add" at bounding box center [341, 29] width 26 height 12
type input "0"
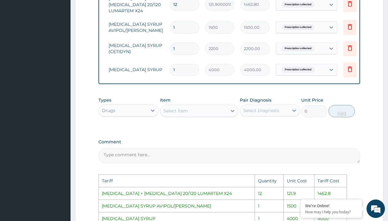
scroll to position [0, 46]
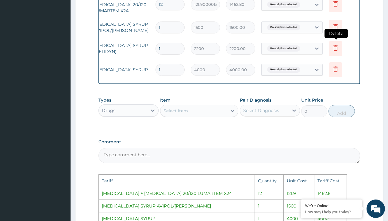
click at [335, 48] on icon at bounding box center [335, 47] width 7 height 7
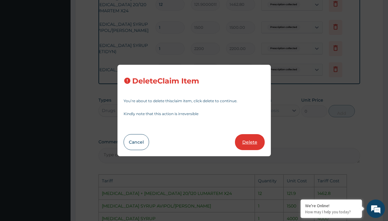
click at [248, 143] on button "Delete" at bounding box center [250, 142] width 30 height 16
type input "4000"
type input "4000.00"
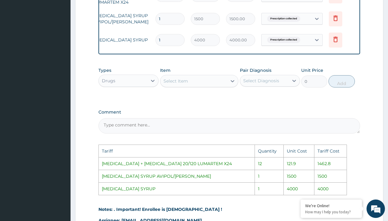
scroll to position [368, 0]
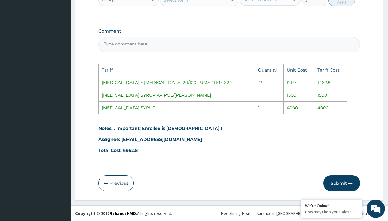
click at [344, 177] on button "Submit" at bounding box center [341, 183] width 37 height 16
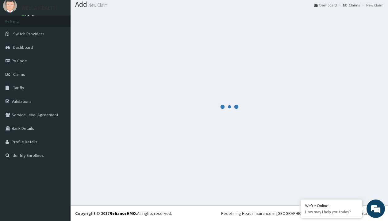
scroll to position [264, 0]
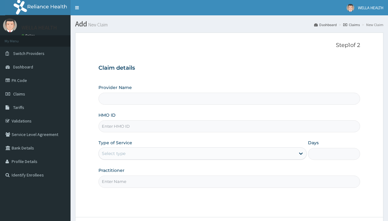
type input "WellaHealth(TELEMEDICINE)"
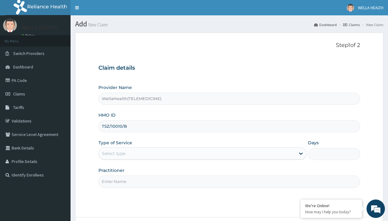
type input "TSZ/10010/B"
type input "WellaHealth"
click at [113, 153] on div "Select type" at bounding box center [114, 153] width 24 height 6
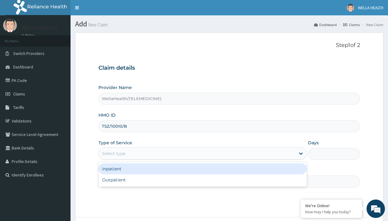
click at [202, 180] on div "Outpatient" at bounding box center [202, 179] width 208 height 11
type input "1"
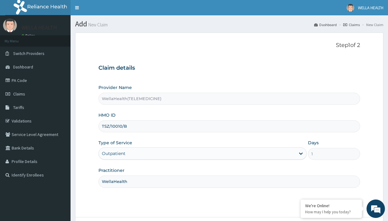
scroll to position [51, 0]
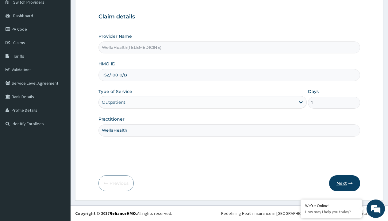
click at [344, 183] on button "Next" at bounding box center [344, 183] width 31 height 16
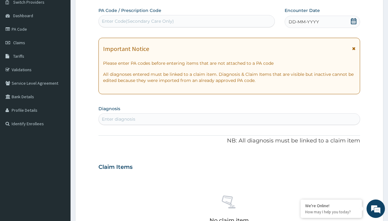
click at [303, 22] on span "DD-MM-YYYY" at bounding box center [304, 22] width 30 height 6
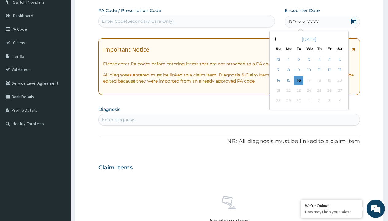
click at [274, 39] on button "Previous Month" at bounding box center [274, 38] width 3 height 3
click at [298, 90] on div "19" at bounding box center [298, 90] width 9 height 9
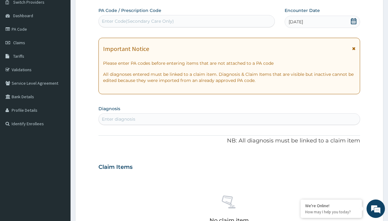
click at [137, 21] on div "Enter Code(Secondary Care Only)" at bounding box center [138, 21] width 72 height 6
type input "PR/2A836666"
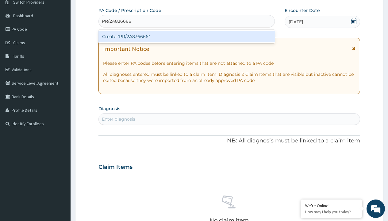
scroll to position [0, 0]
click at [186, 36] on div "Create "PR/2A836666"" at bounding box center [186, 36] width 176 height 11
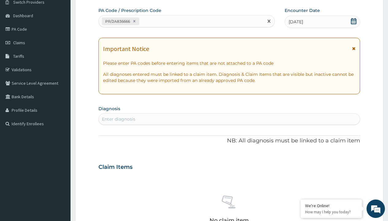
click at [118, 119] on div "Enter diagnosis" at bounding box center [118, 119] width 33 height 6
type input "prescription collected"
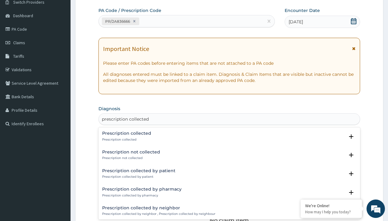
click at [126, 139] on p "Prescription collected" at bounding box center [126, 139] width 49 height 4
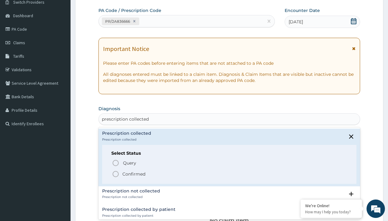
click at [134, 174] on p "Confirmed" at bounding box center [133, 174] width 23 height 6
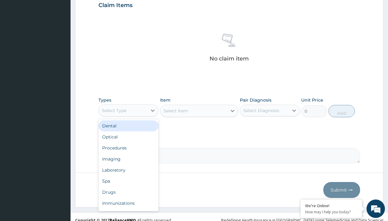
type input "procedures"
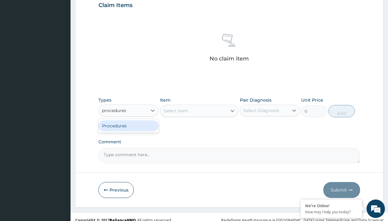
scroll to position [0, 0]
click at [128, 125] on div "Procedures" at bounding box center [128, 125] width 60 height 11
click at [175, 110] on div "Select Item" at bounding box center [175, 111] width 25 height 6
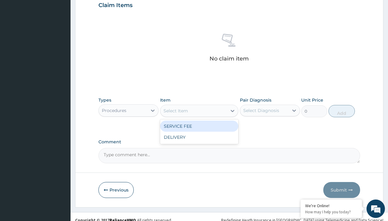
type input "service fee"
click at [199, 126] on div "SERVICE FEE" at bounding box center [199, 126] width 79 height 11
type input "100"
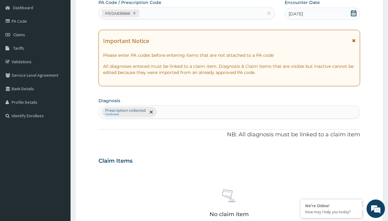
type input "prescription collected"
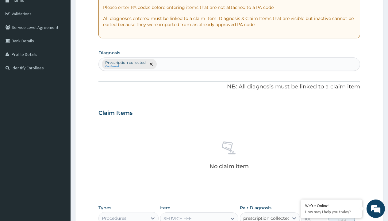
checkbox input "true"
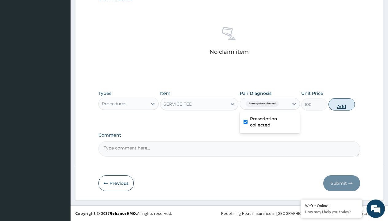
click at [342, 104] on button "Add" at bounding box center [341, 104] width 26 height 12
type input "0"
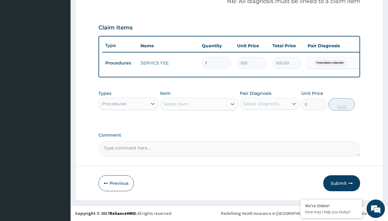
scroll to position [197, 0]
click at [114, 103] on div "Procedures" at bounding box center [114, 104] width 25 height 6
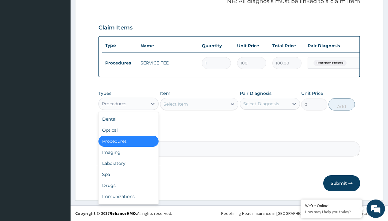
type input "drugs"
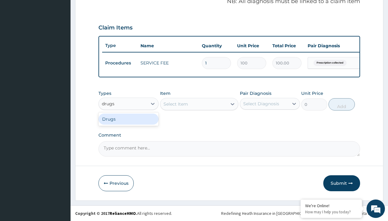
click at [128, 119] on div "Drugs" at bounding box center [128, 118] width 60 height 11
click at [175, 104] on div "Select Item" at bounding box center [199, 104] width 79 height 12
type input "terbinafine cream (tabasil)"
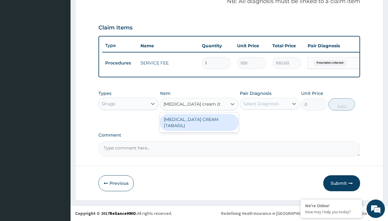
click at [199, 119] on div "TERBINAFINE CREAM (TABASIL)" at bounding box center [199, 122] width 79 height 17
type input "4655"
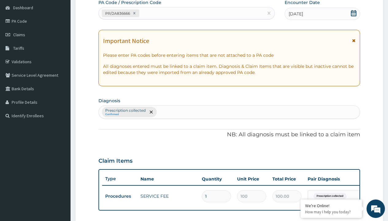
type input "prescription collected"
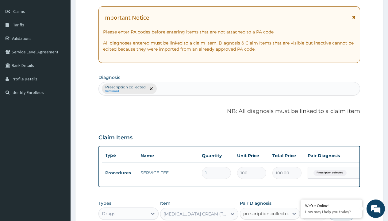
checkbox input "true"
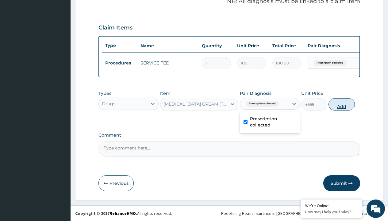
click at [342, 104] on button "Add" at bounding box center [341, 104] width 26 height 12
type input "0"
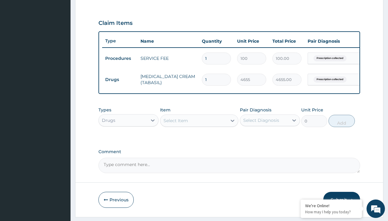
click at [120, 79] on td "Drugs" at bounding box center [119, 79] width 35 height 11
type input "drugs"
click at [128, 140] on div "Drugs" at bounding box center [128, 135] width 60 height 11
click at [175, 124] on div "Select Item" at bounding box center [175, 120] width 25 height 6
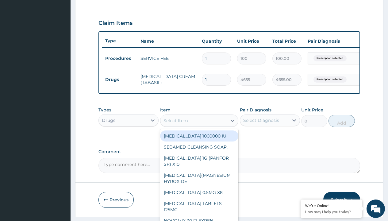
type input "1% hydrocortisone cream"
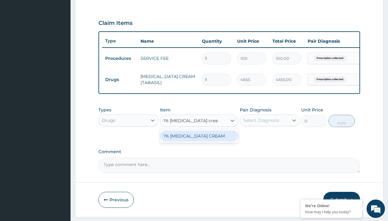
click at [199, 140] on div "1% HYDROCORTISONE CREAM" at bounding box center [199, 135] width 79 height 11
type input "2925"
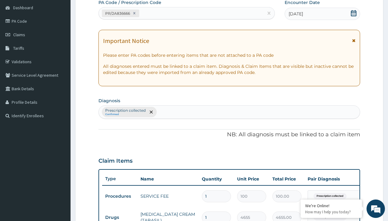
type input "prescription collected"
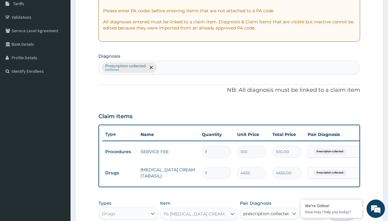
scroll to position [218, 0]
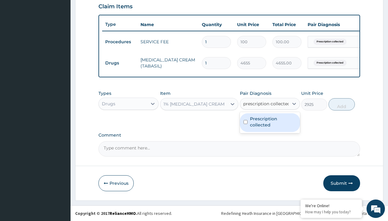
click at [270, 122] on label "Prescription collected" at bounding box center [273, 122] width 46 height 12
checkbox input "true"
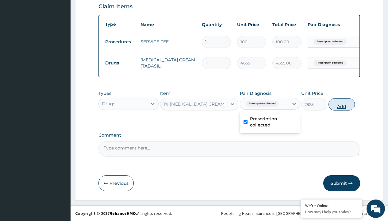
click at [342, 104] on button "Add" at bounding box center [341, 104] width 26 height 12
type input "0"
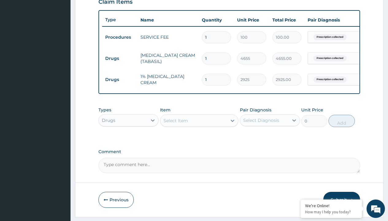
click at [120, 58] on td "Drugs" at bounding box center [119, 58] width 35 height 11
type input "drugs"
click at [128, 140] on div "Drugs" at bounding box center [128, 135] width 60 height 11
click at [175, 124] on div "Select Item" at bounding box center [175, 120] width 25 height 6
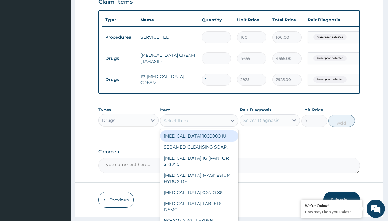
type input "cetirizine syrup"
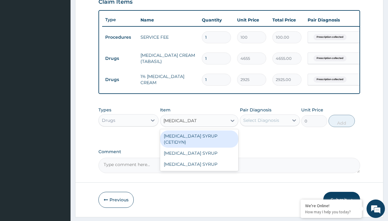
click at [199, 140] on div "CETIRIZINE SYRUP (CETIDYN)" at bounding box center [199, 138] width 79 height 17
type input "2200"
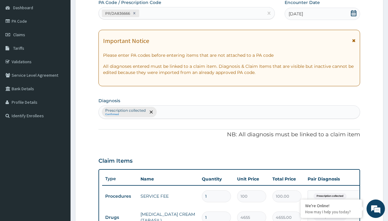
type input "prescription collected"
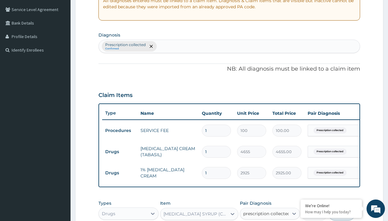
checkbox input "true"
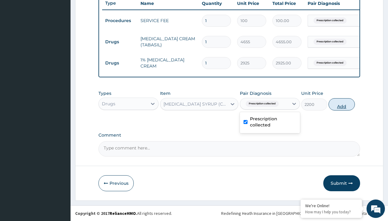
click at [342, 104] on button "Add" at bounding box center [341, 104] width 26 height 12
type input "0"
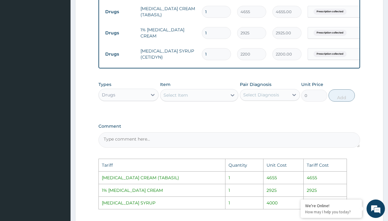
scroll to position [264, 0]
click at [181, 98] on div "Select Item" at bounding box center [175, 95] width 25 height 6
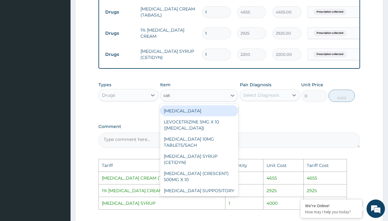
type input "ceti"
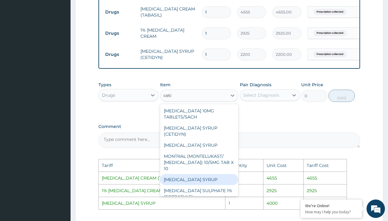
click at [206, 178] on div "CETIRIZINE SYRUP" at bounding box center [199, 179] width 79 height 11
type input "4000"
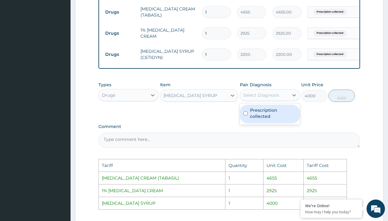
click at [275, 98] on div "Select Diagnosis" at bounding box center [261, 95] width 36 height 6
click at [281, 110] on div "Prescription collected" at bounding box center [270, 114] width 60 height 19
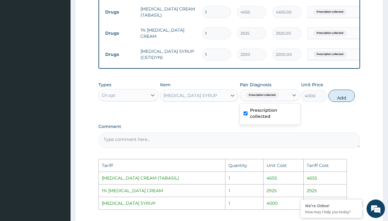
checkbox input "true"
click at [339, 99] on button "Add" at bounding box center [341, 96] width 26 height 12
type input "0"
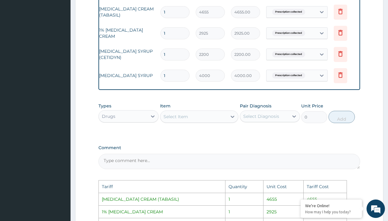
scroll to position [0, 46]
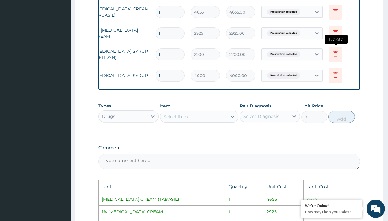
click at [336, 52] on icon at bounding box center [335, 54] width 4 height 6
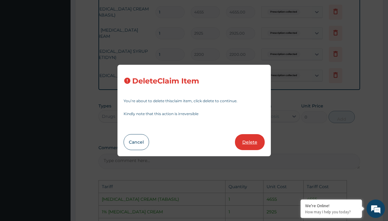
click at [259, 142] on button "Delete" at bounding box center [250, 142] width 30 height 16
type input "4000"
type input "4000.00"
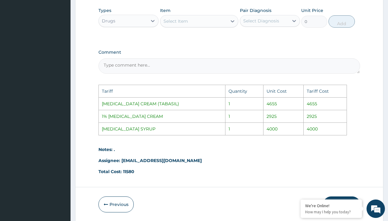
scroll to position [364, 0]
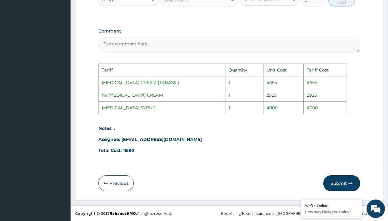
click at [342, 184] on button "Submit" at bounding box center [341, 183] width 37 height 16
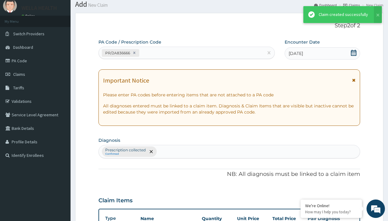
scroll to position [260, 0]
